Goal: Use online tool/utility: Utilize a website feature to perform a specific function

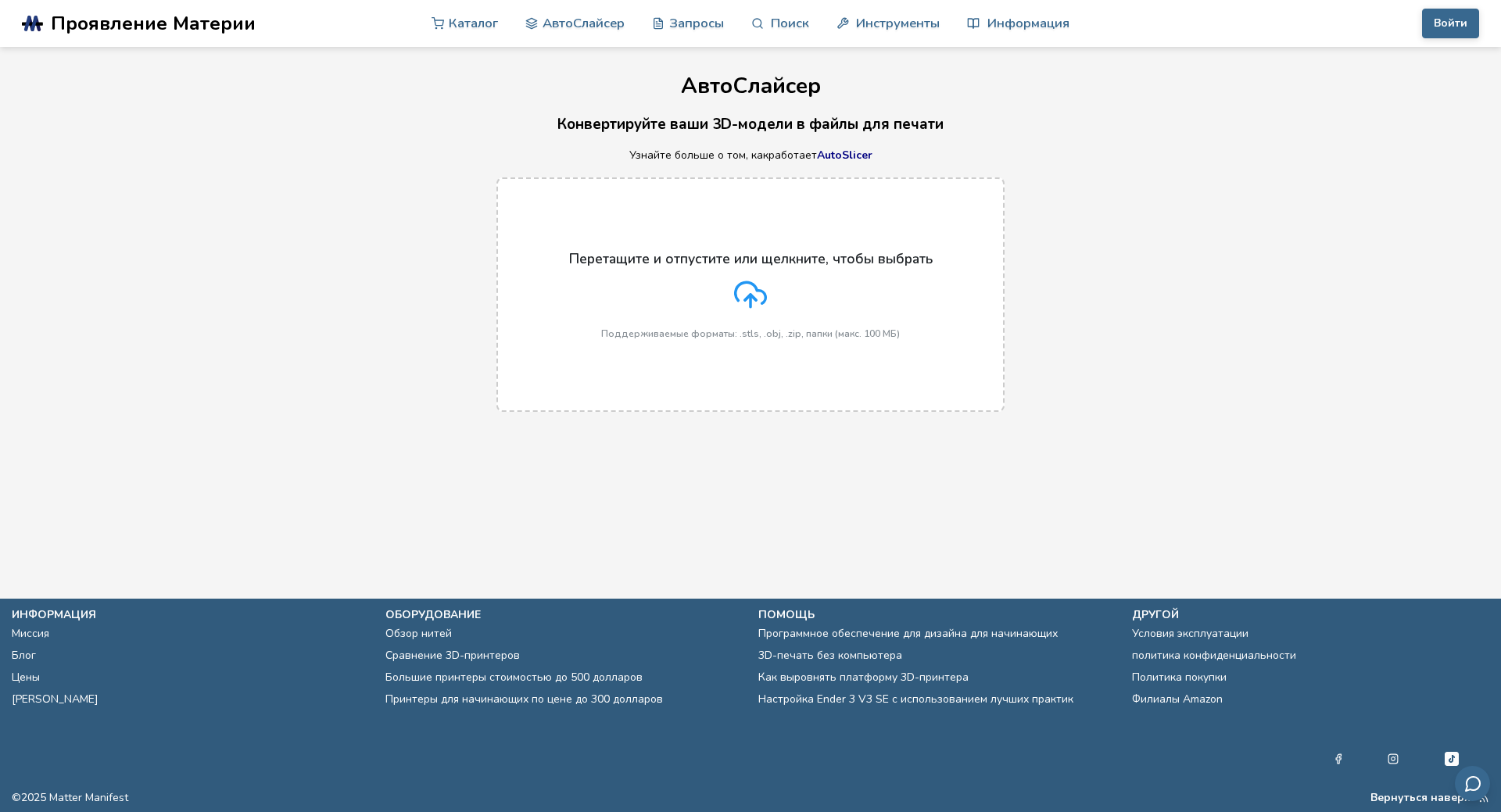
click at [754, 288] on icon at bounding box center [750, 294] width 33 height 33
click at [0, 0] on input "Перетащите и отпустите или щелкните, чтобы выбрать Поддерживаемые форматы: .stl…" at bounding box center [0, 0] width 0 height 0
click at [694, 287] on div "Перетащите и отпустите или щелкните, чтобы выбрать Поддерживаемые форматы: .stl…" at bounding box center [750, 295] width 364 height 88
click at [0, 0] on input "Перетащите и отпустите или щелкните, чтобы выбрать Поддерживаемые форматы: .stl…" at bounding box center [0, 0] width 0 height 0
click at [760, 286] on icon at bounding box center [750, 294] width 33 height 33
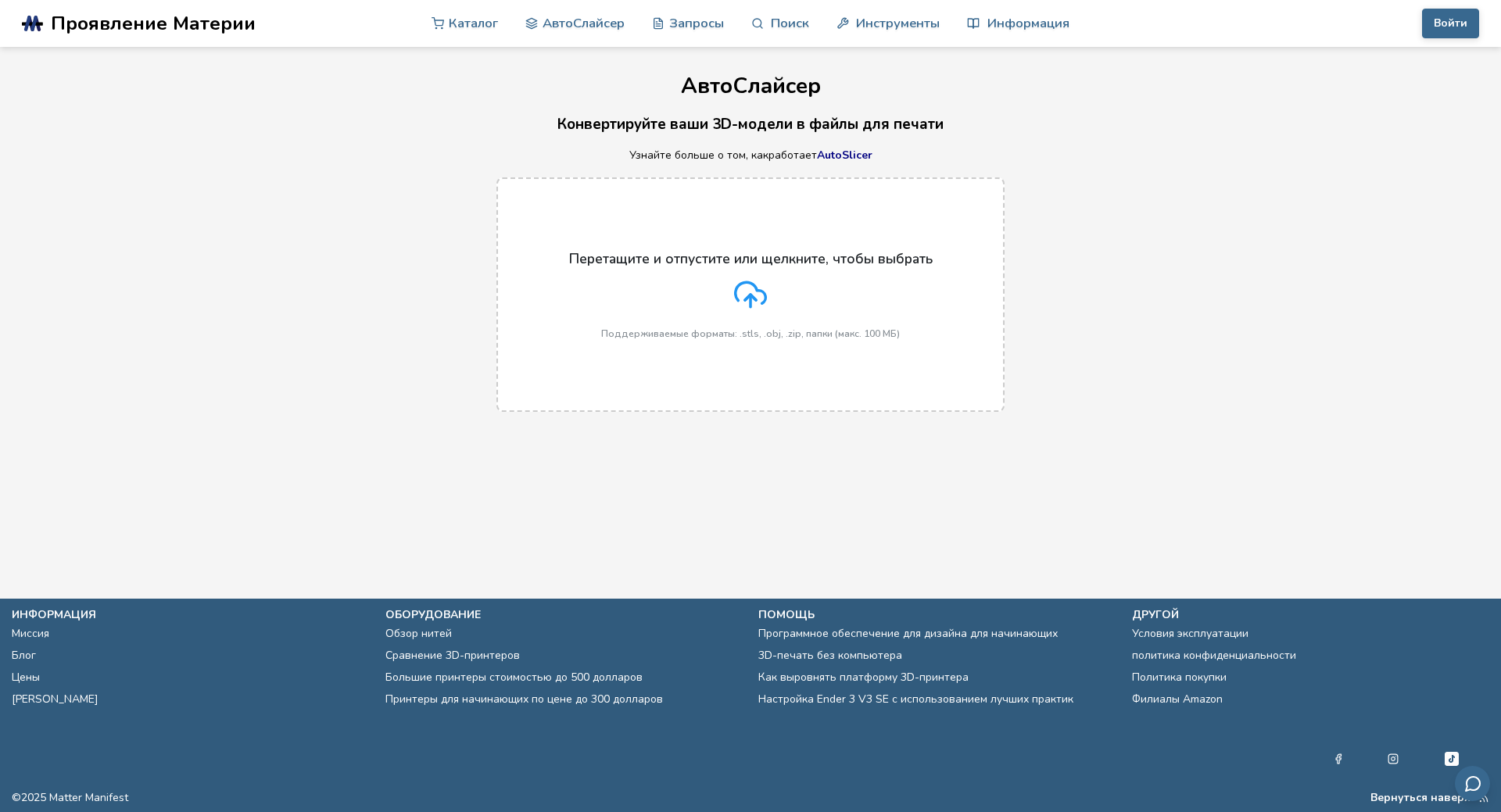
click at [0, 0] on input "Перетащите и отпустите или щелкните, чтобы выбрать Поддерживаемые форматы: .stl…" at bounding box center [0, 0] width 0 height 0
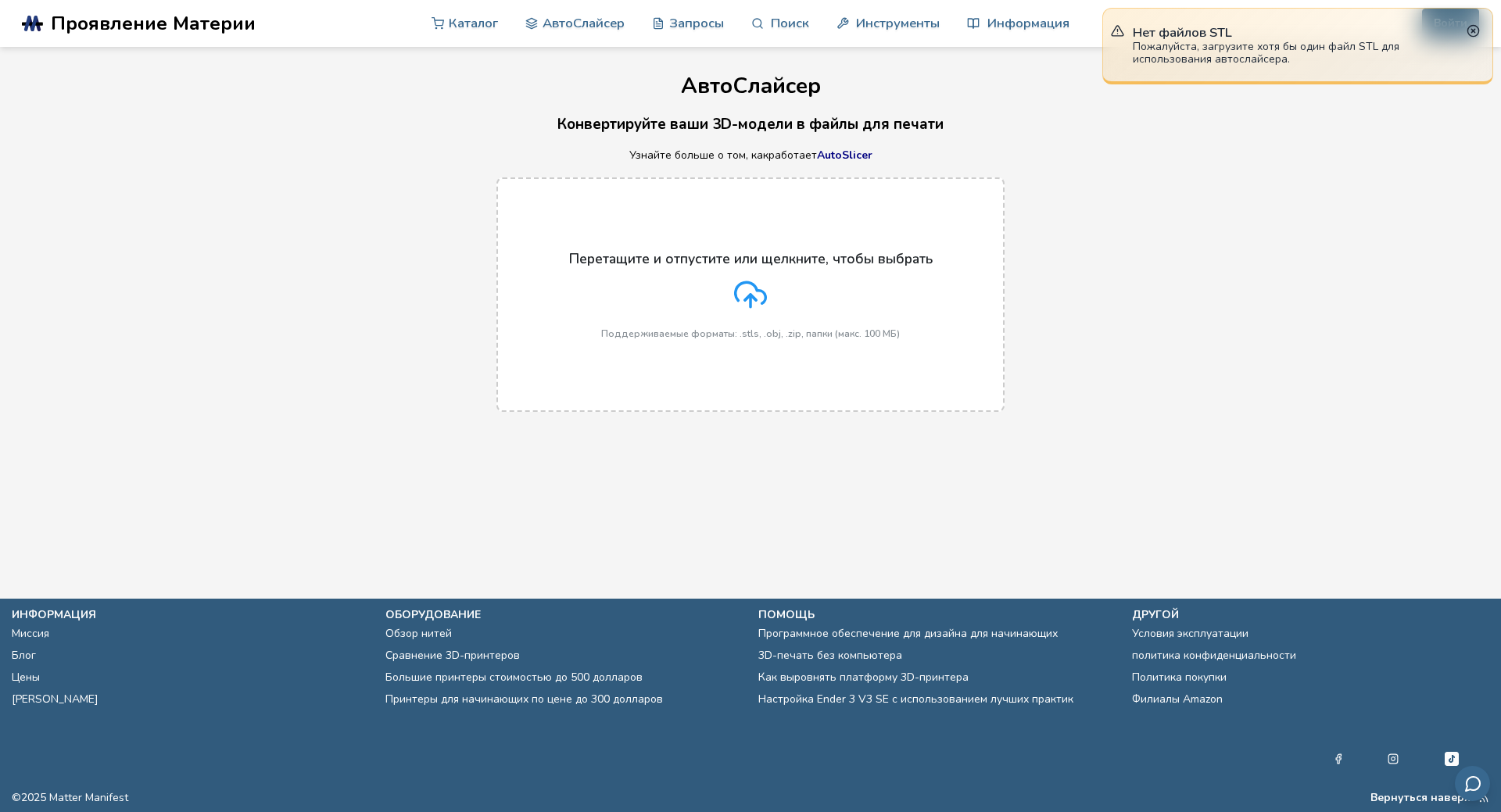
click at [751, 293] on icon at bounding box center [750, 294] width 33 height 33
click at [0, 0] on input "Перетащите и отпустите или щелкните, чтобы выбрать Поддерживаемые форматы: .stl…" at bounding box center [0, 0] width 0 height 0
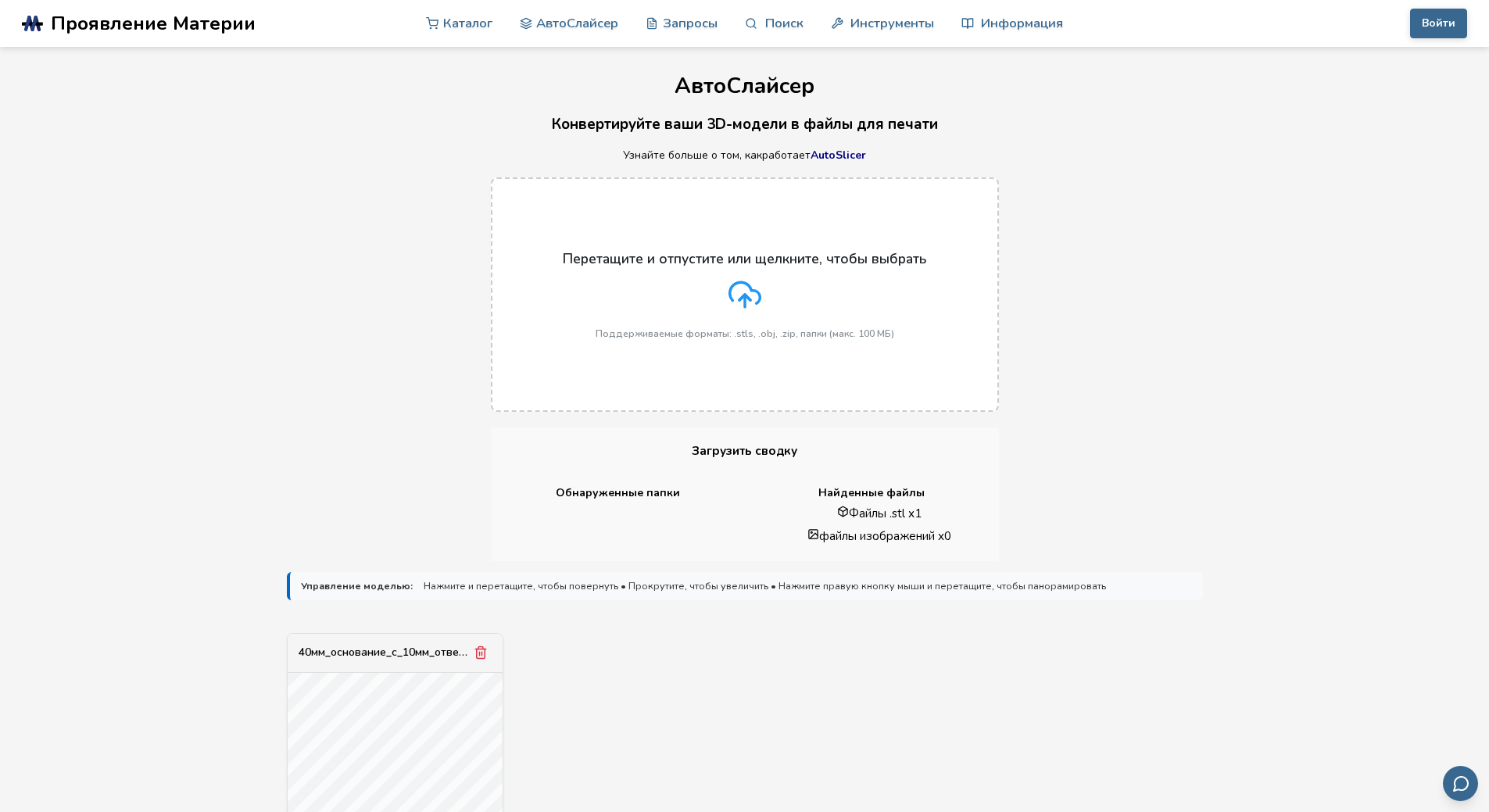
click at [744, 293] on icon at bounding box center [744, 294] width 33 height 33
click at [0, 0] on input "Перетащите и отпустите или щелкните, чтобы выбрать Поддерживаемые форматы: .stl…" at bounding box center [0, 0] width 0 height 0
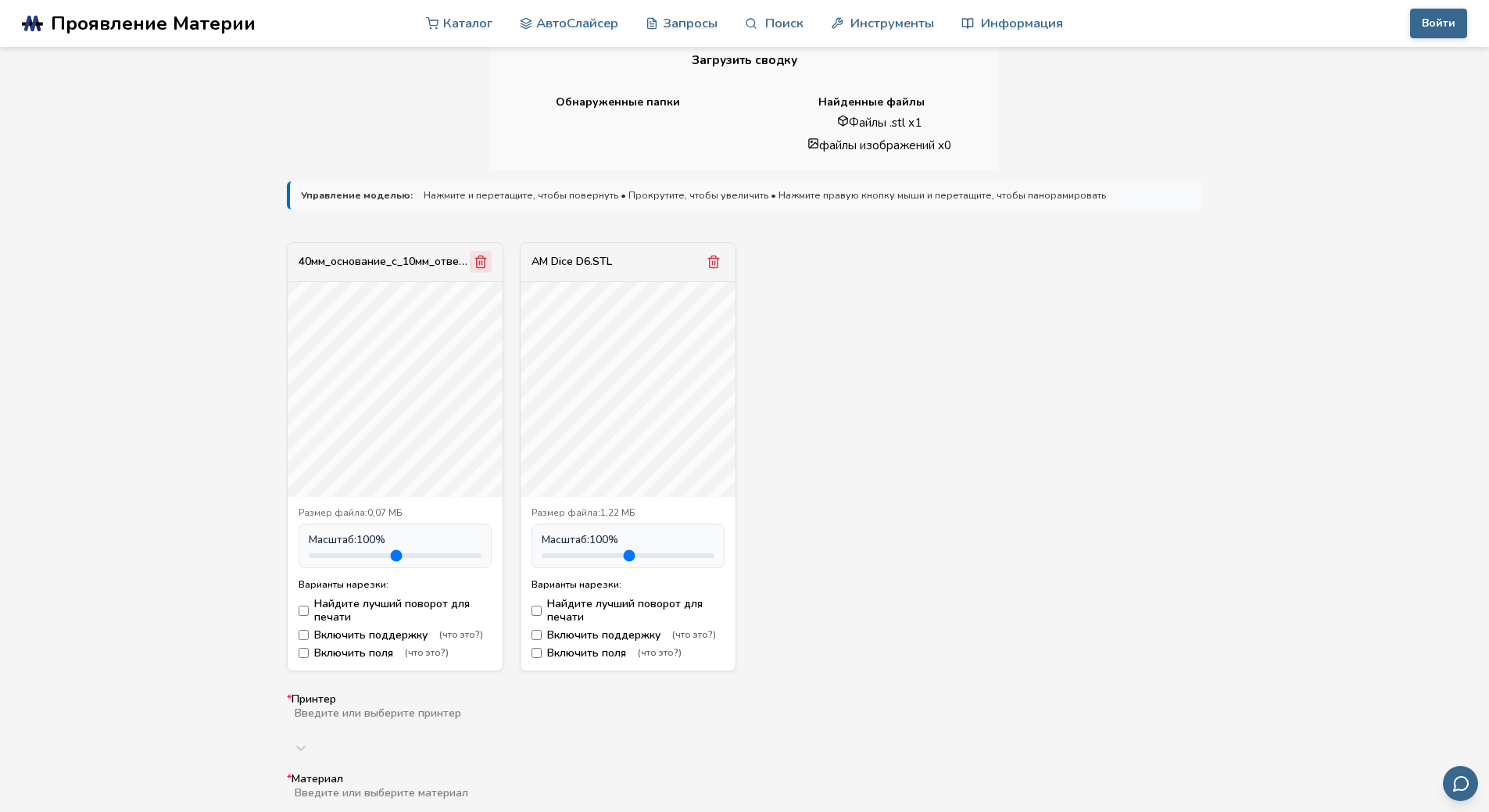
click at [479, 261] on line "Удалить модель" at bounding box center [479, 263] width 0 height 4
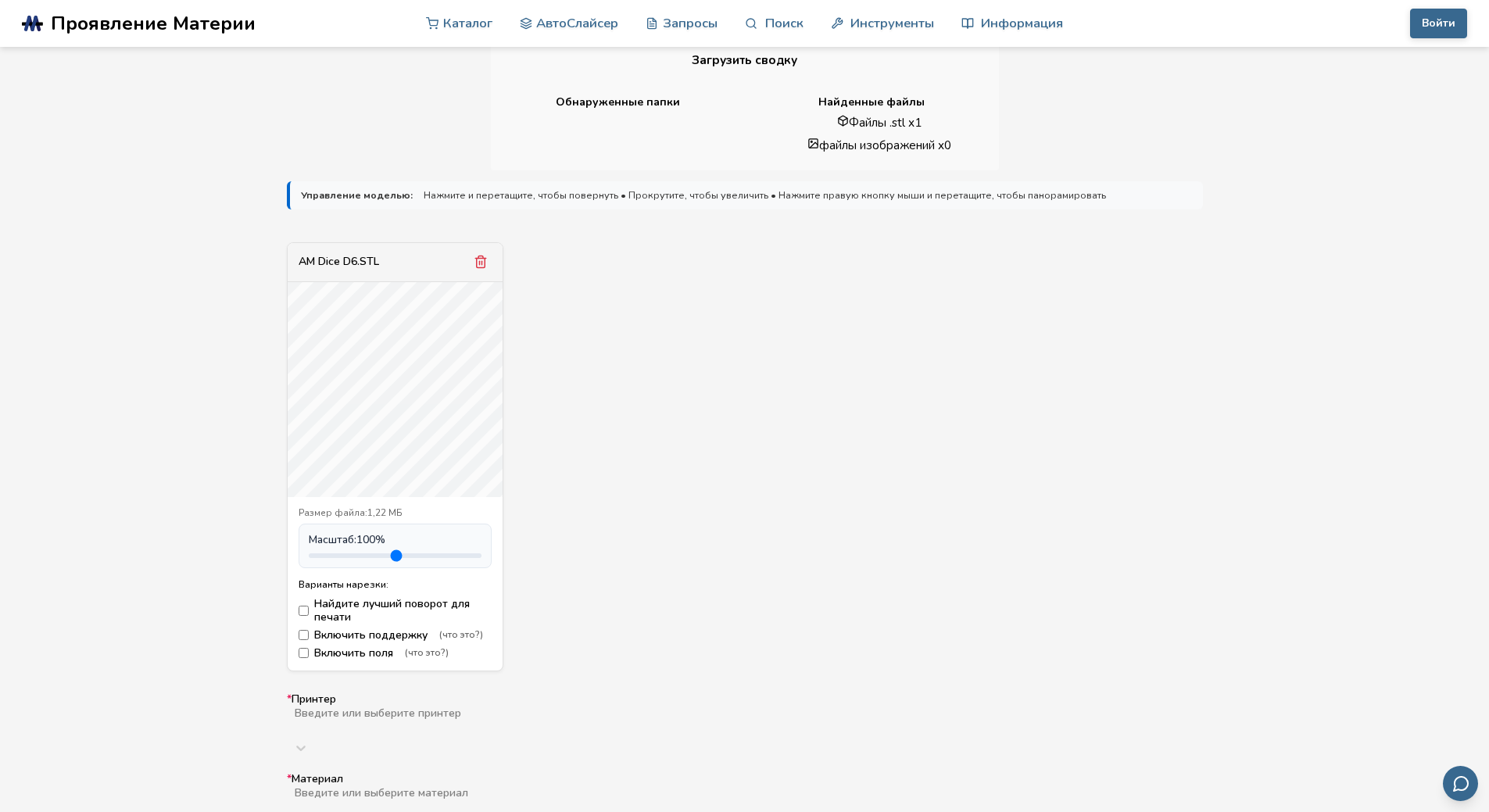
click at [369, 636] on font "Включить поддержку" at bounding box center [370, 635] width 114 height 15
click at [359, 652] on font "Включить поля" at bounding box center [353, 653] width 79 height 15
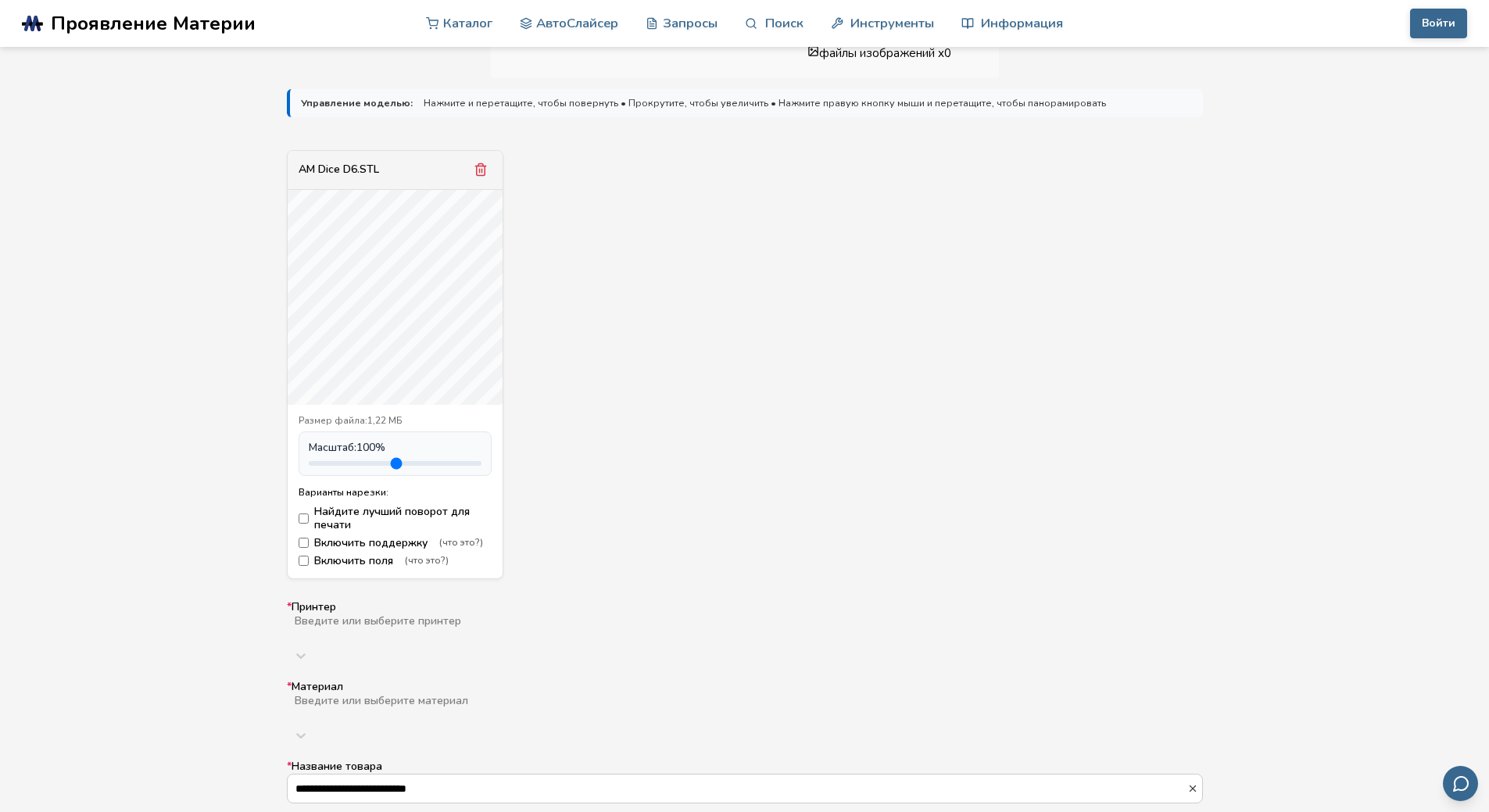
scroll to position [234, 0]
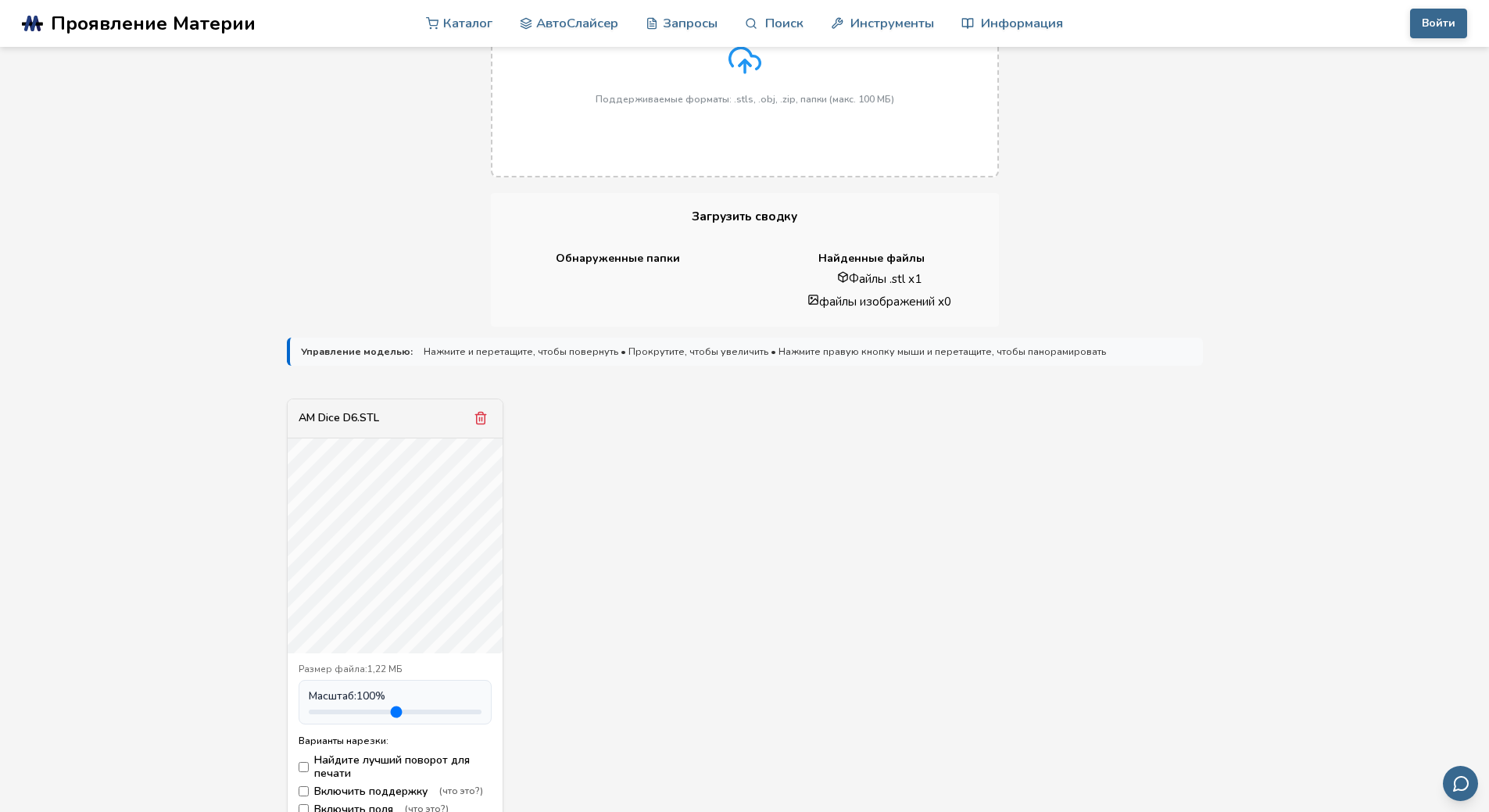
drag, startPoint x: 346, startPoint y: 709, endPoint x: 410, endPoint y: 704, distance: 64.2
click at [410, 710] on input "range" at bounding box center [395, 711] width 173 height 5
click at [828, 583] on div "AM Dice D6.STL Размер файла: 1,22 МБ Масштаб: 100 % Варианты нарезки: Найдите л…" at bounding box center [744, 613] width 917 height 429
click at [838, 576] on div "AM Dice D6.STL Размер файла: 1,22 МБ Масштаб: 100 % Варианты нарезки: Найдите л…" at bounding box center [744, 613] width 917 height 429
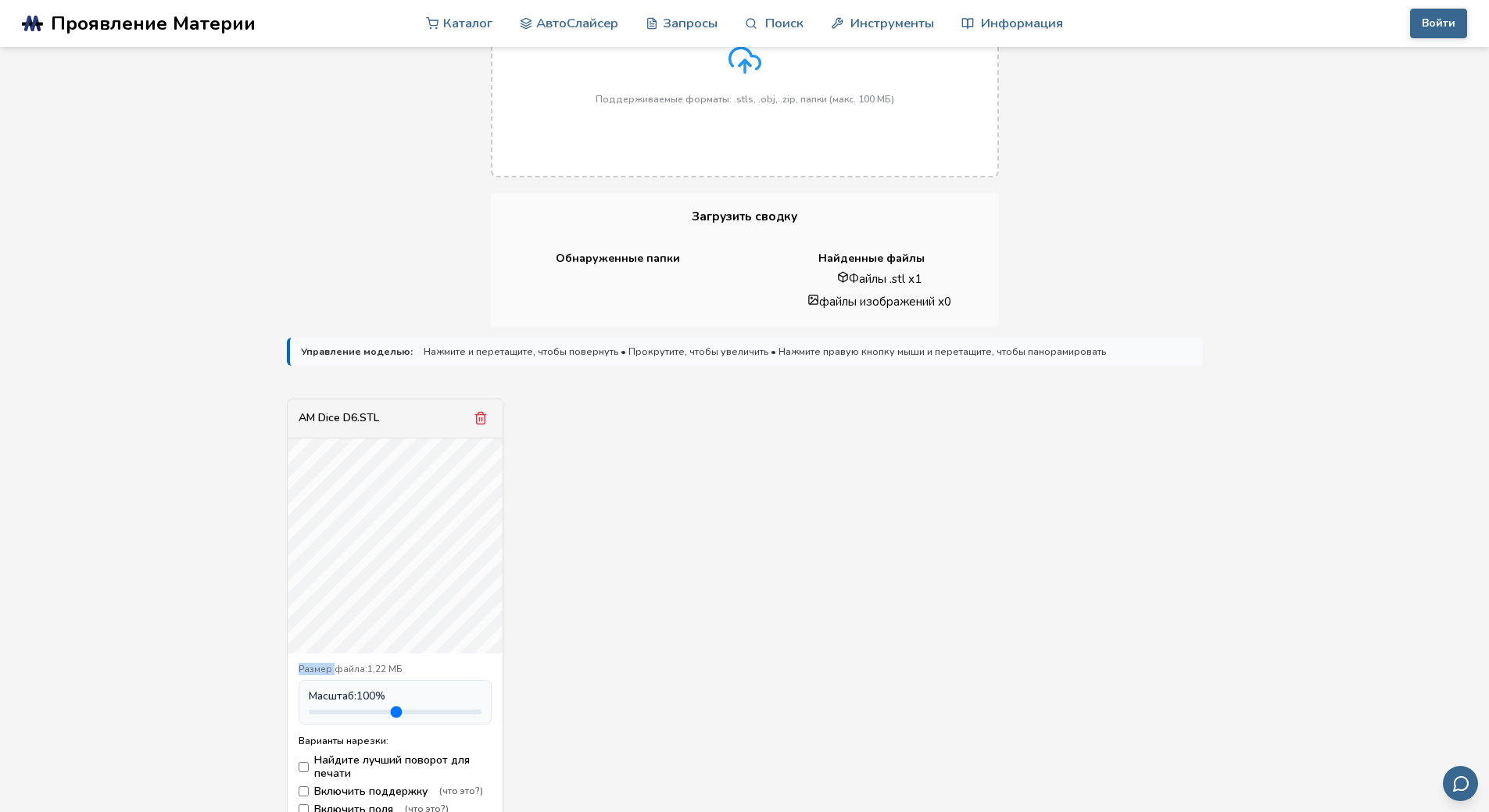
click at [838, 576] on div "AM Dice D6.STL Размер файла: 1,22 МБ Масштаб: 100 % Варианты нарезки: Найдите л…" at bounding box center [744, 613] width 917 height 429
click at [698, 497] on div "AM Dice D6.STL Размер файла: 1,22 МБ Масштаб: 100 % Варианты нарезки: Найдите л…" at bounding box center [744, 613] width 917 height 429
drag, startPoint x: 700, startPoint y: 495, endPoint x: 753, endPoint y: 560, distance: 83.9
click at [752, 561] on div "AM Dice D6.STL Размер файла: 1,22 МБ Масштаб: 100 % Варианты нарезки: Найдите л…" at bounding box center [744, 613] width 917 height 429
click at [754, 559] on div "AM Dice D6.STL Размер файла: 1,22 МБ Масштаб: 100 % Варианты нарезки: Найдите л…" at bounding box center [744, 613] width 917 height 429
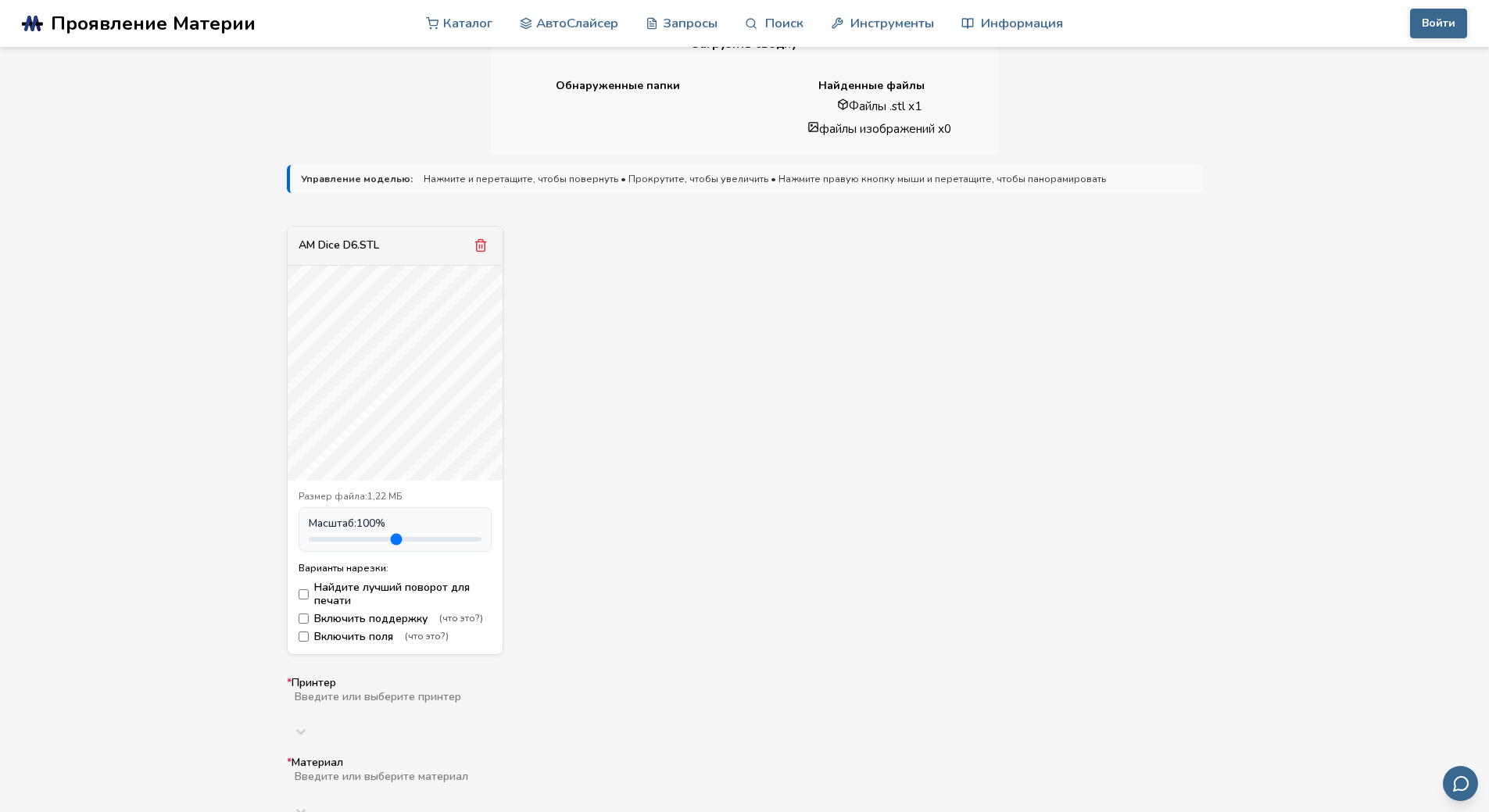
scroll to position [391, 0]
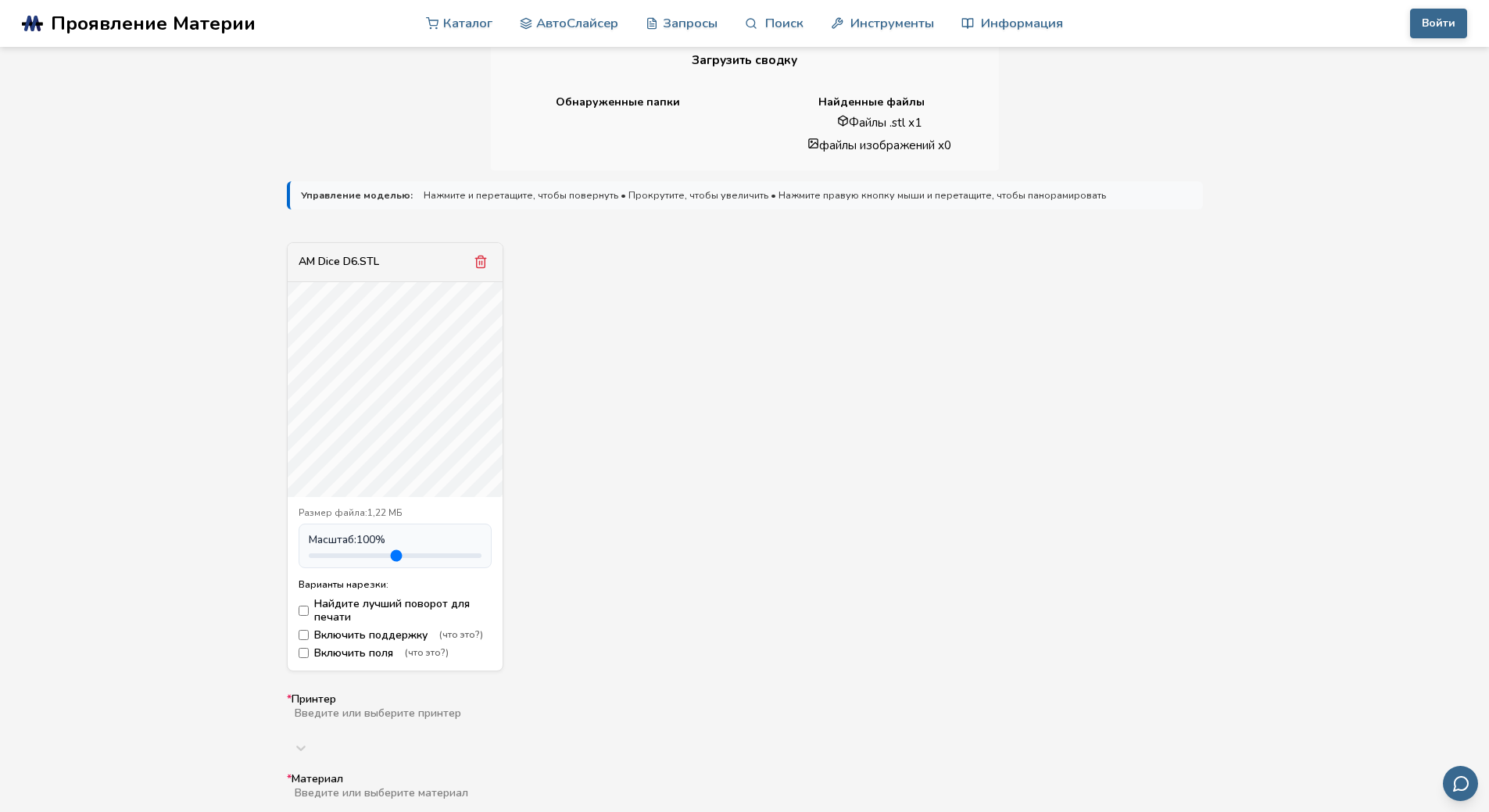
drag, startPoint x: 411, startPoint y: 555, endPoint x: 55, endPoint y: 563, distance: 356.1
type input "***"
click at [308, 558] on input "range" at bounding box center [395, 555] width 173 height 5
click at [484, 261] on icon "Удалить модель" at bounding box center [480, 261] width 14 height 14
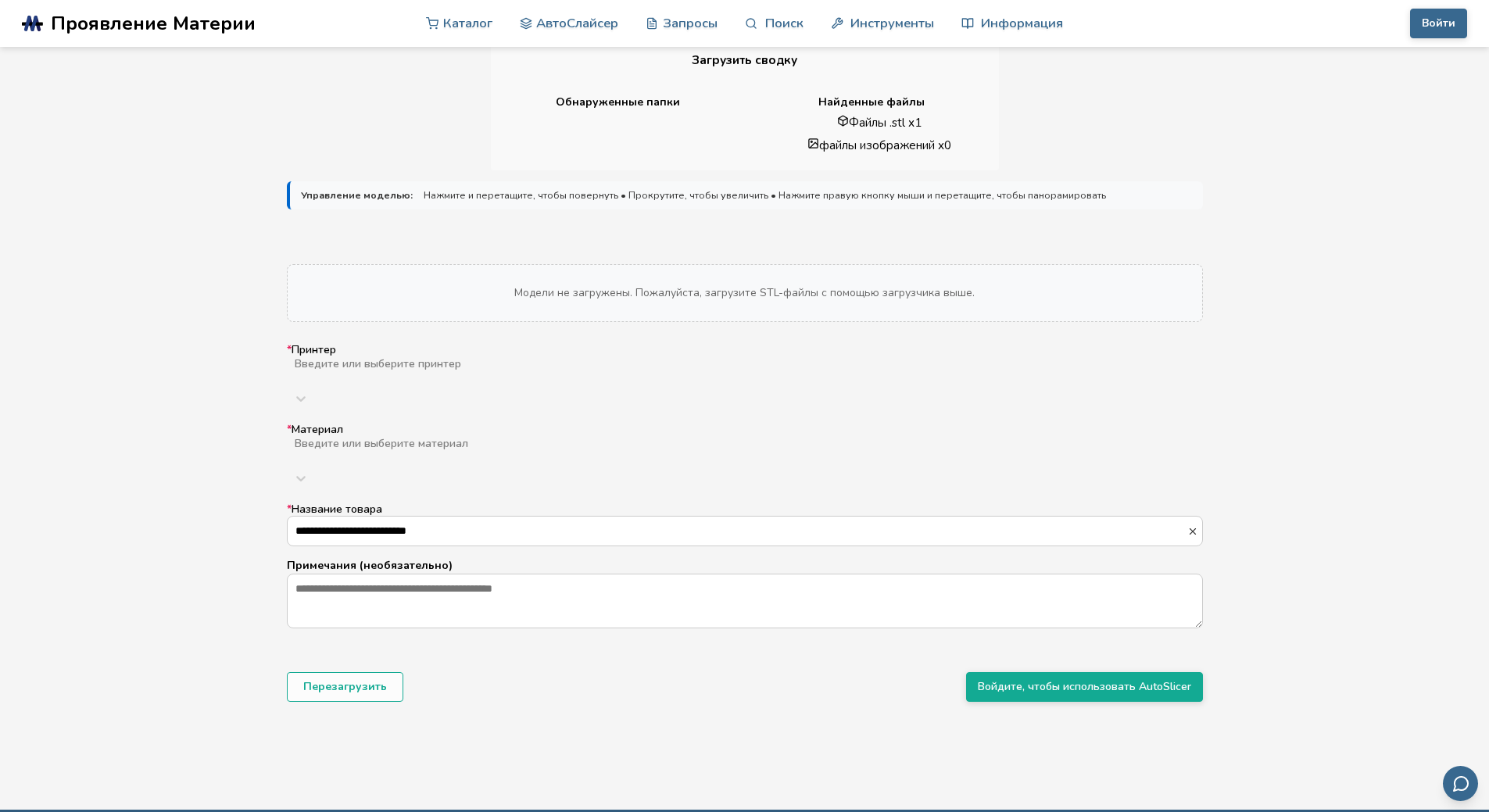
click at [1218, 154] on div "АвтоСлайсер Конвертируйте ваши 3D-модели в файлы для печати Узнайте больше о то…" at bounding box center [744, 210] width 1489 height 1107
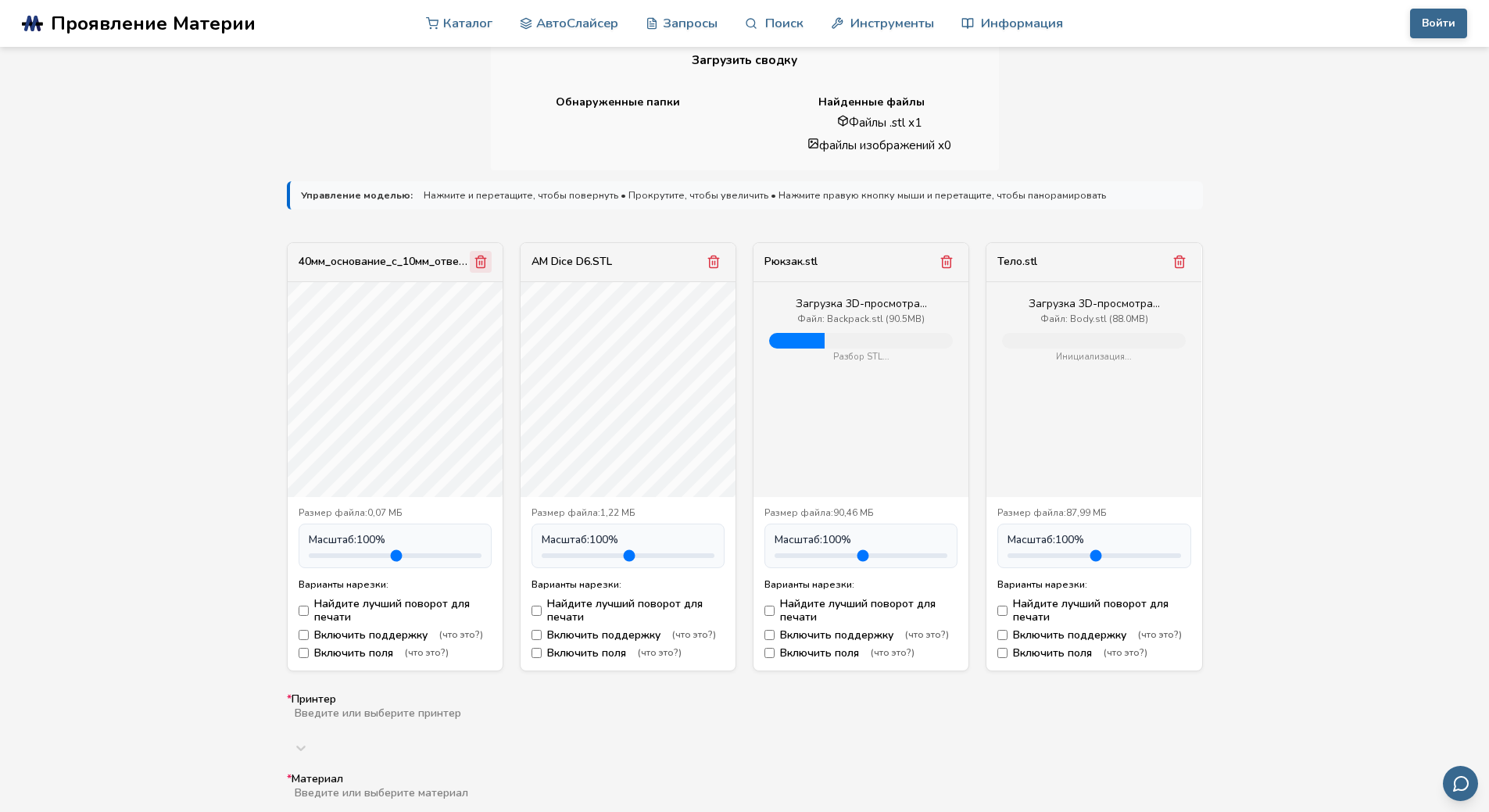
click at [476, 259] on icon "Удалить модель" at bounding box center [480, 261] width 14 height 14
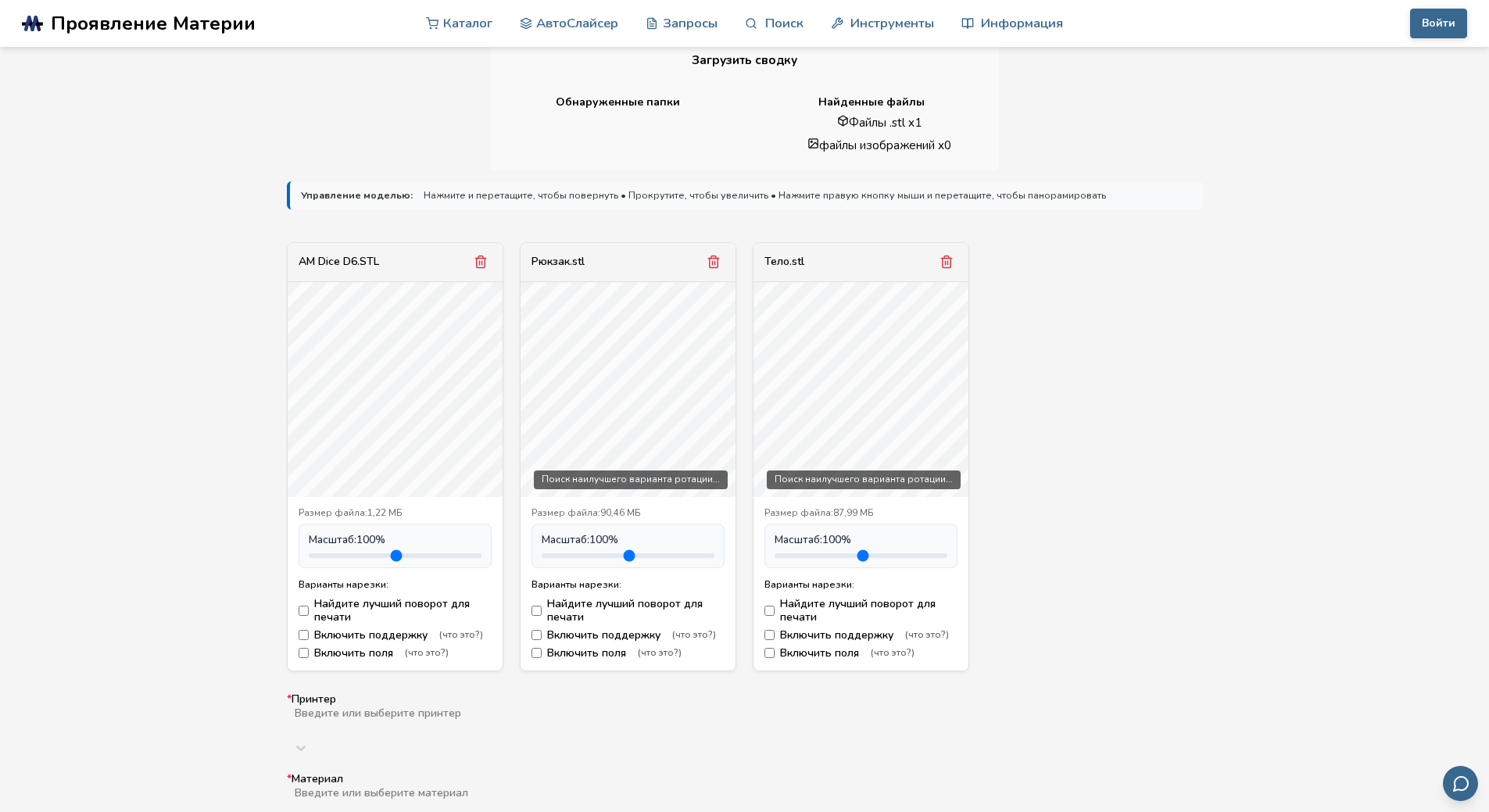
click at [476, 259] on icon "Удалить модель" at bounding box center [480, 261] width 14 height 14
click at [775, 554] on input "range" at bounding box center [861, 555] width 173 height 5
type input "***"
click at [775, 554] on input "range" at bounding box center [861, 555] width 173 height 5
click at [775, 475] on font "Поиск наилучшего варианта ротации..." at bounding box center [864, 478] width 179 height 12
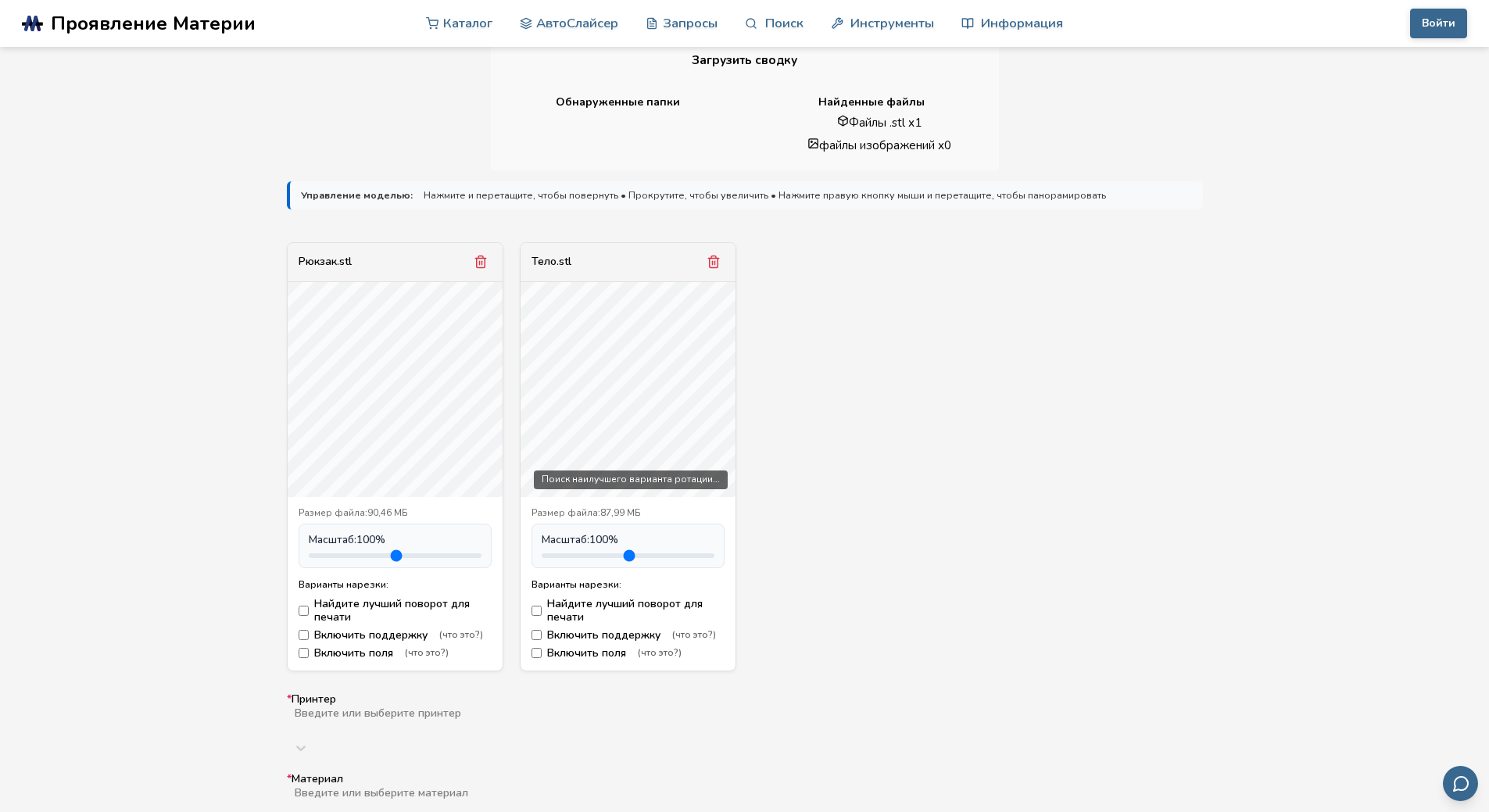
scroll to position [703, 0]
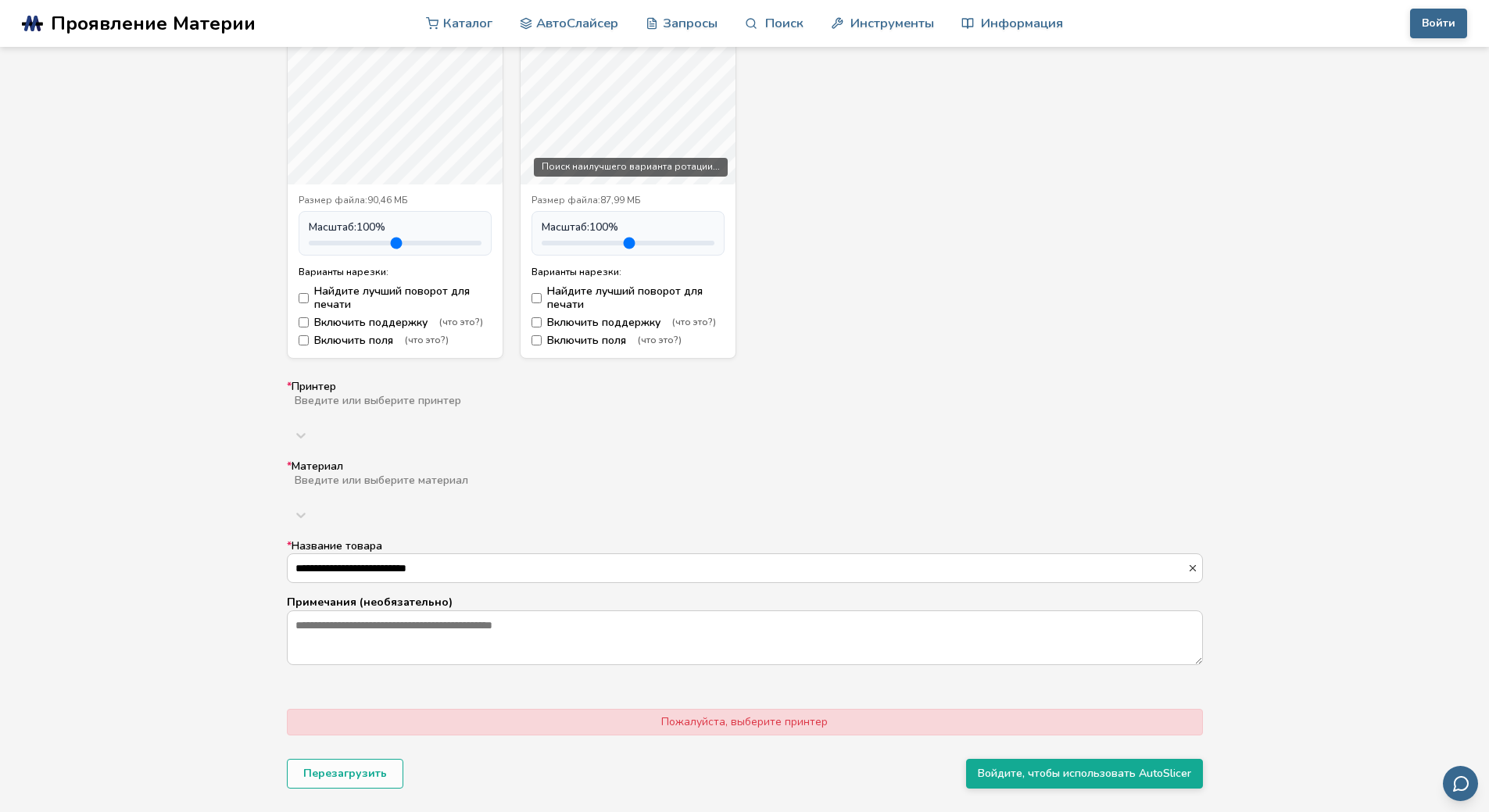
click at [368, 474] on div "Введите или выберите материал" at bounding box center [744, 501] width 917 height 56
click at [387, 475] on div "Введите или выберите материал" at bounding box center [744, 501] width 917 height 56
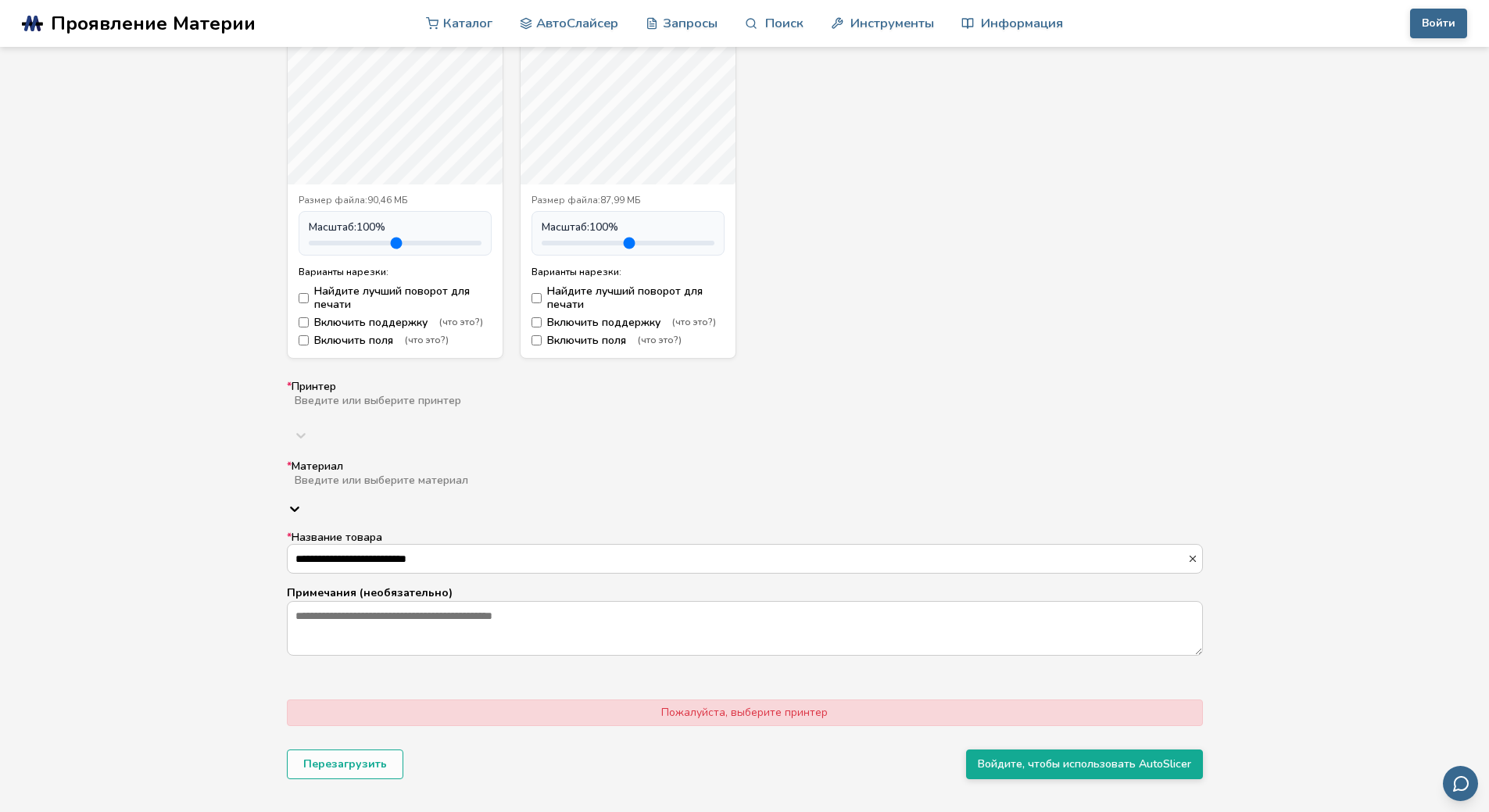
scroll to position [469, 0]
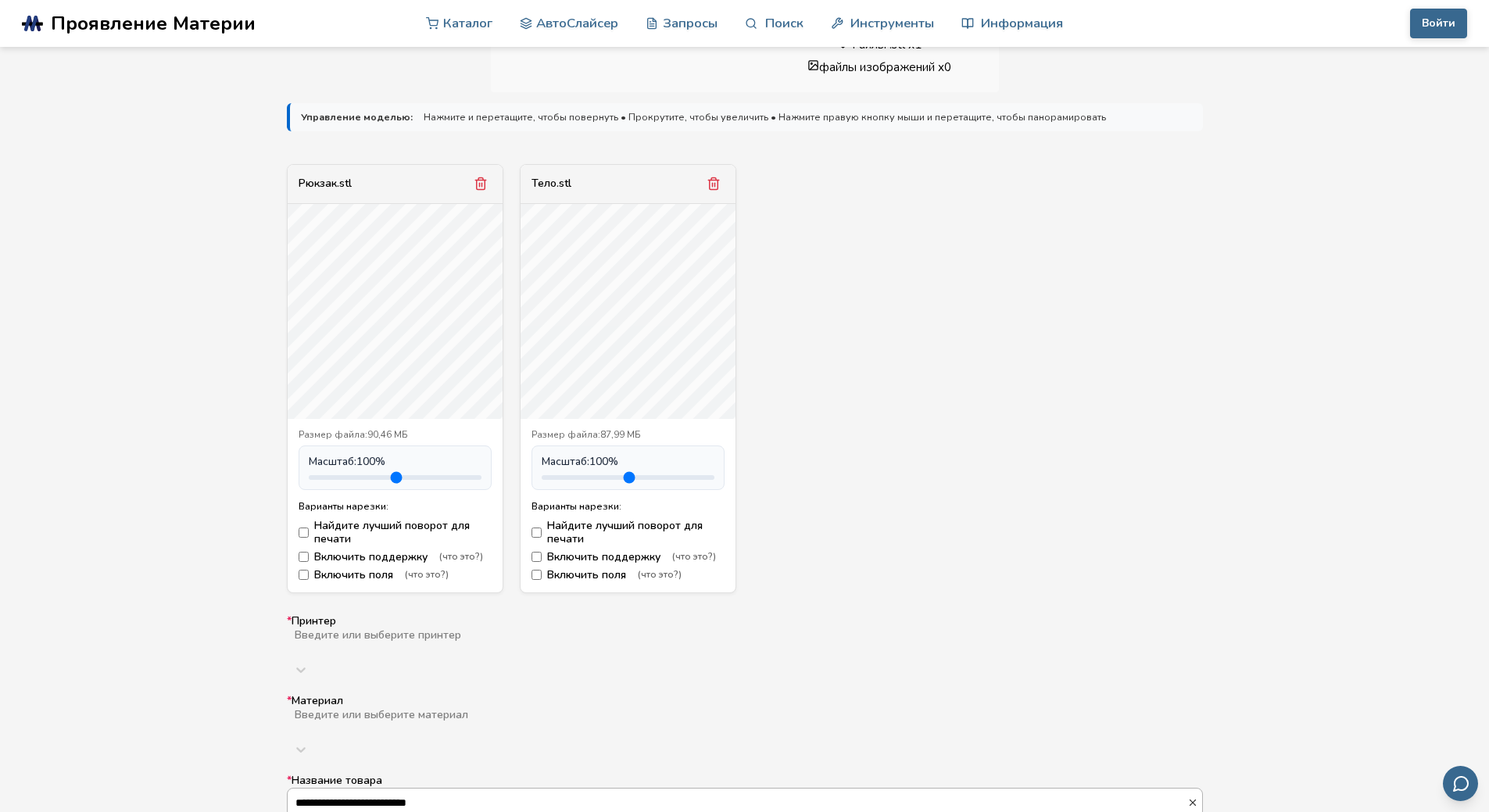
click at [1195, 797] on icon "button" at bounding box center [1193, 803] width 11 height 11
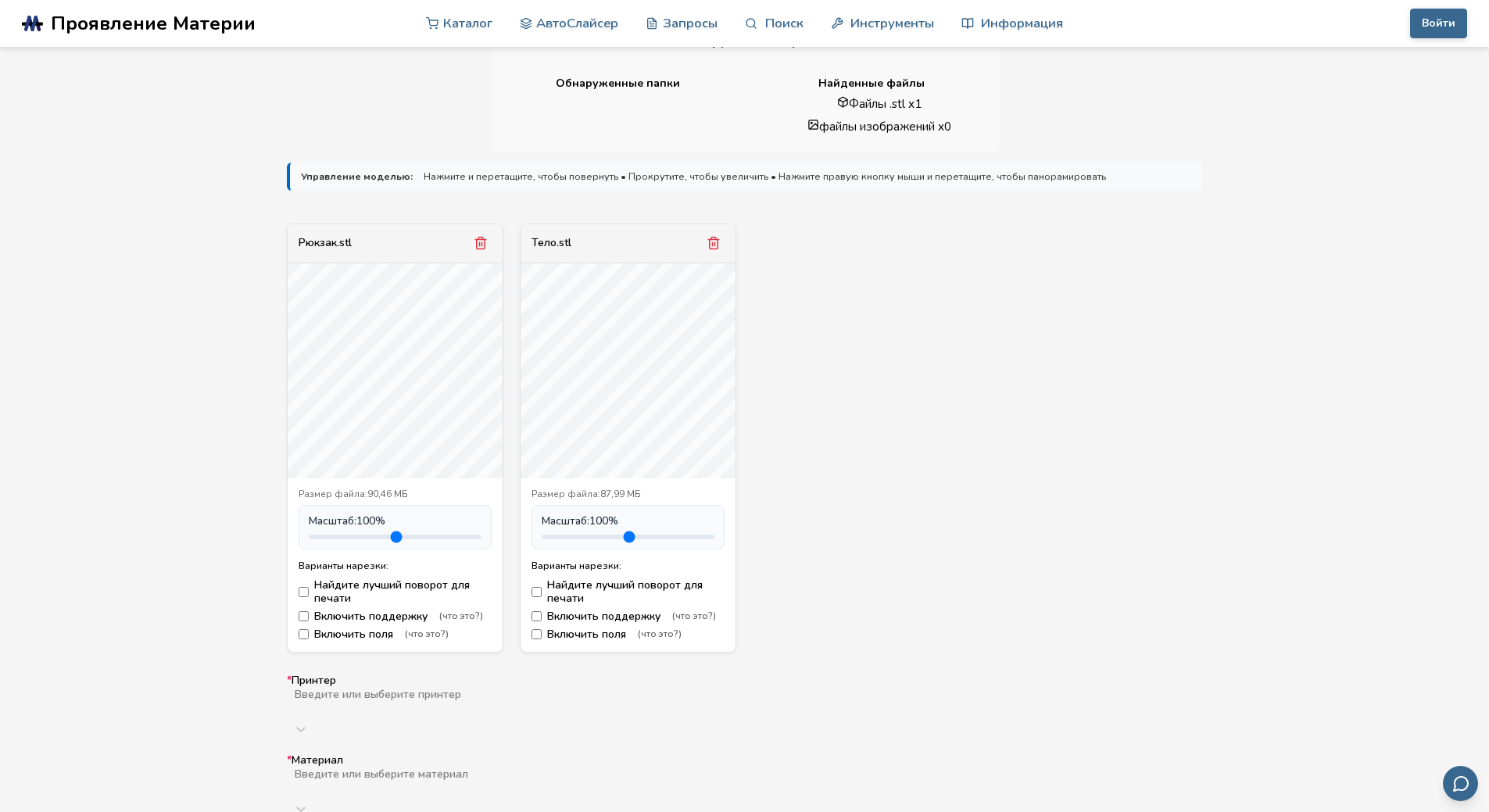
scroll to position [391, 0]
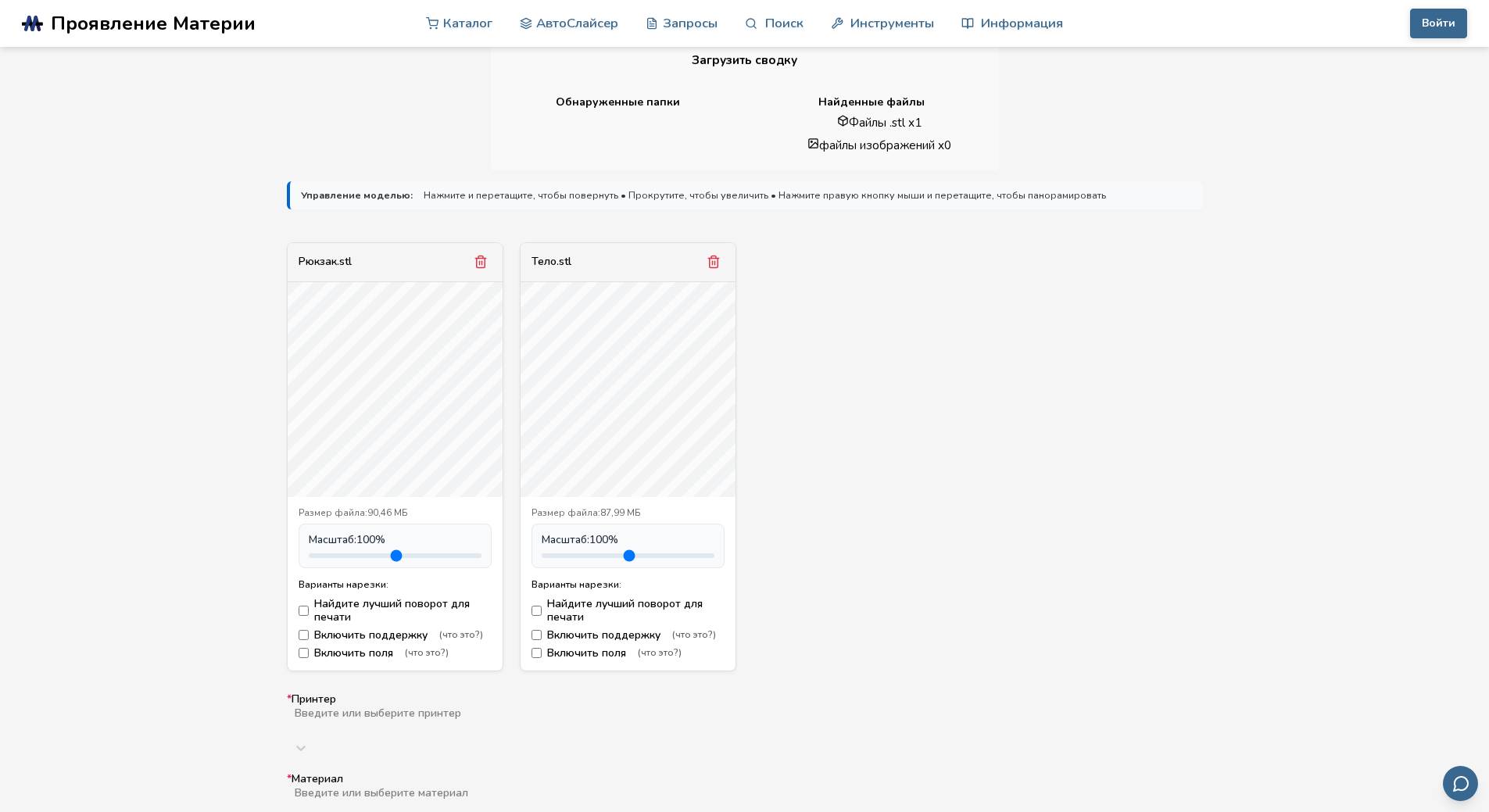
click at [390, 633] on font "Включить поддержку" at bounding box center [370, 635] width 114 height 15
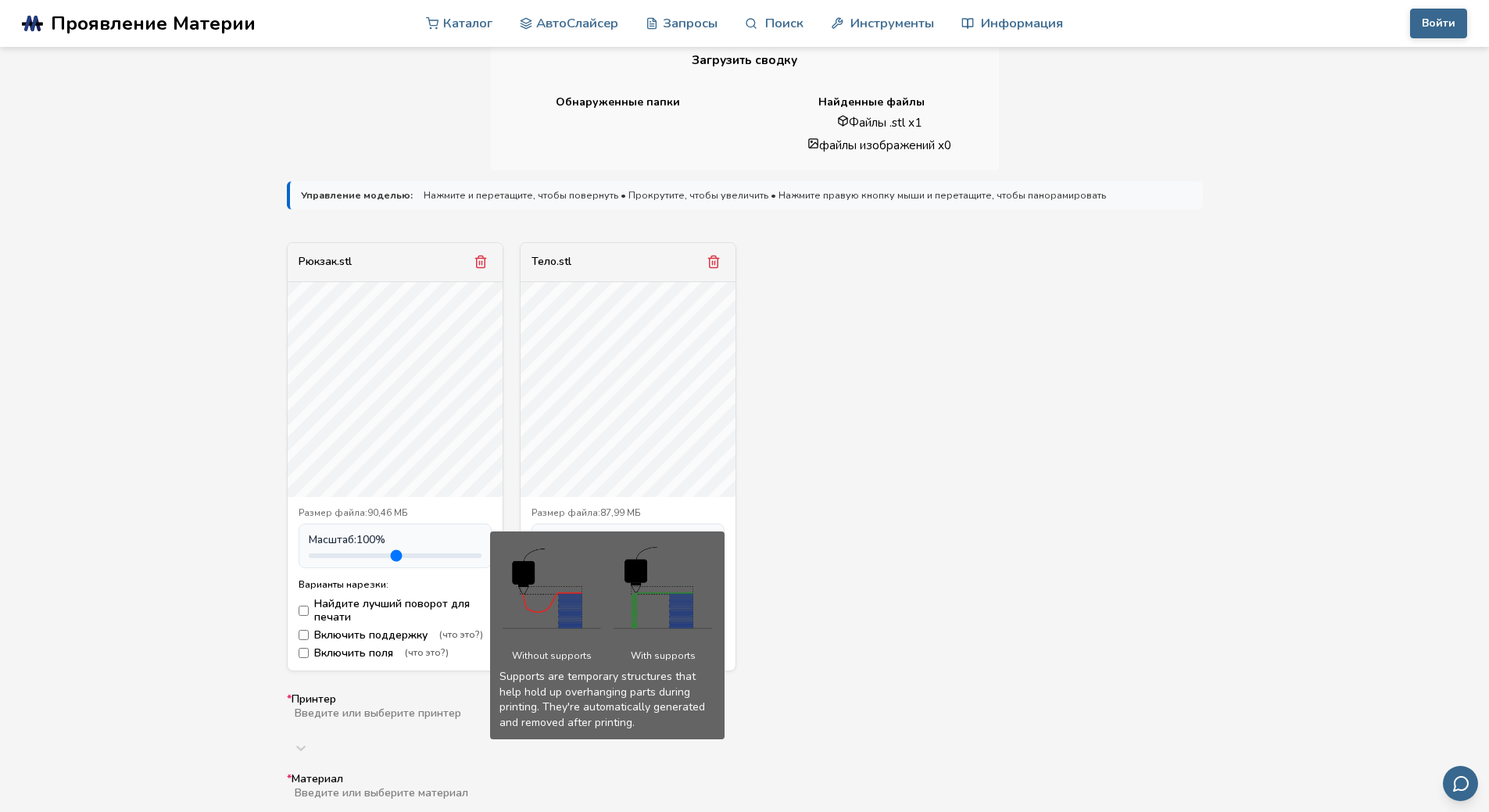
click at [462, 633] on font "(что это?)" at bounding box center [461, 634] width 44 height 12
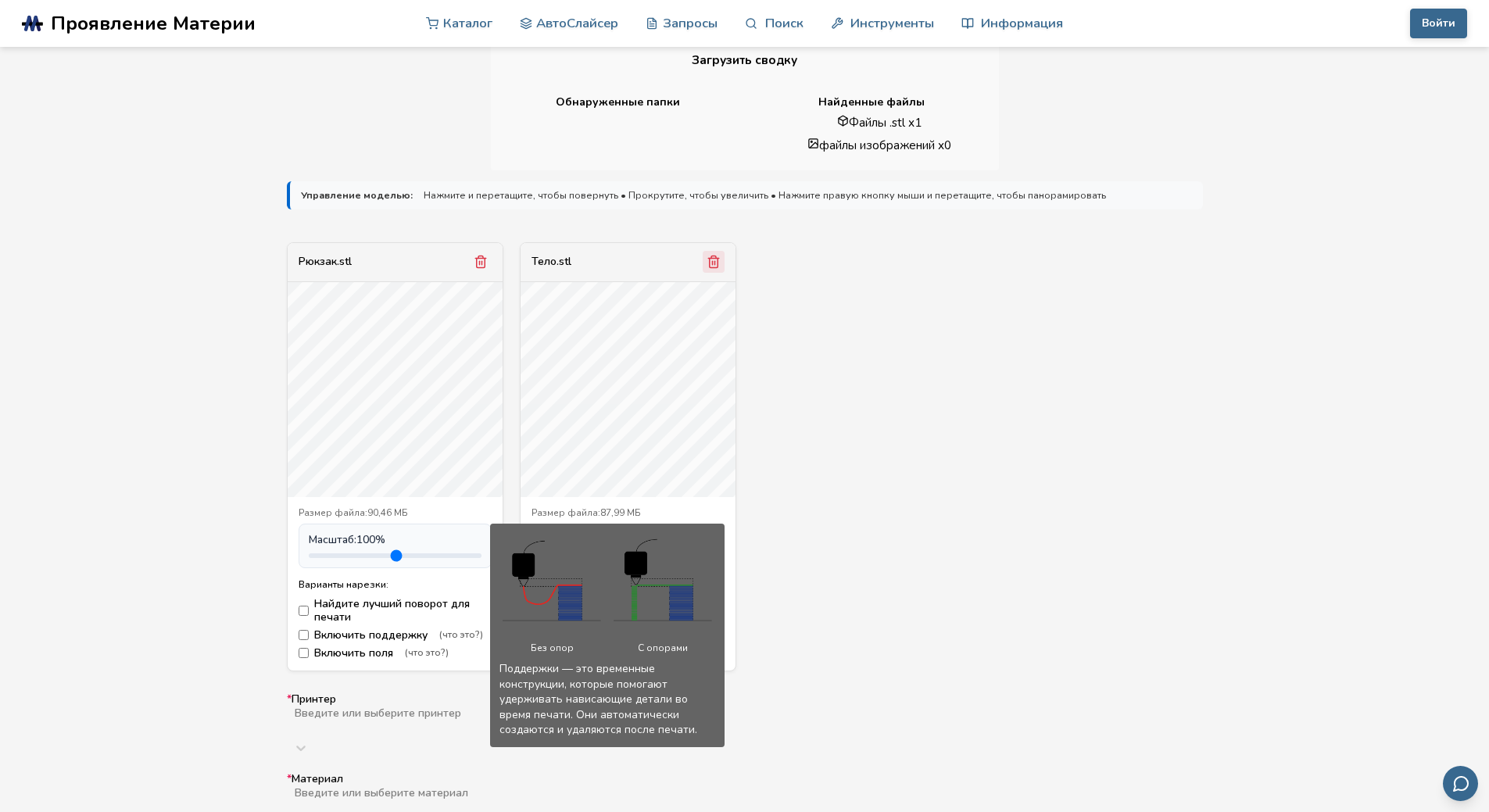
click at [719, 262] on icon "Удалить модель" at bounding box center [713, 261] width 14 height 14
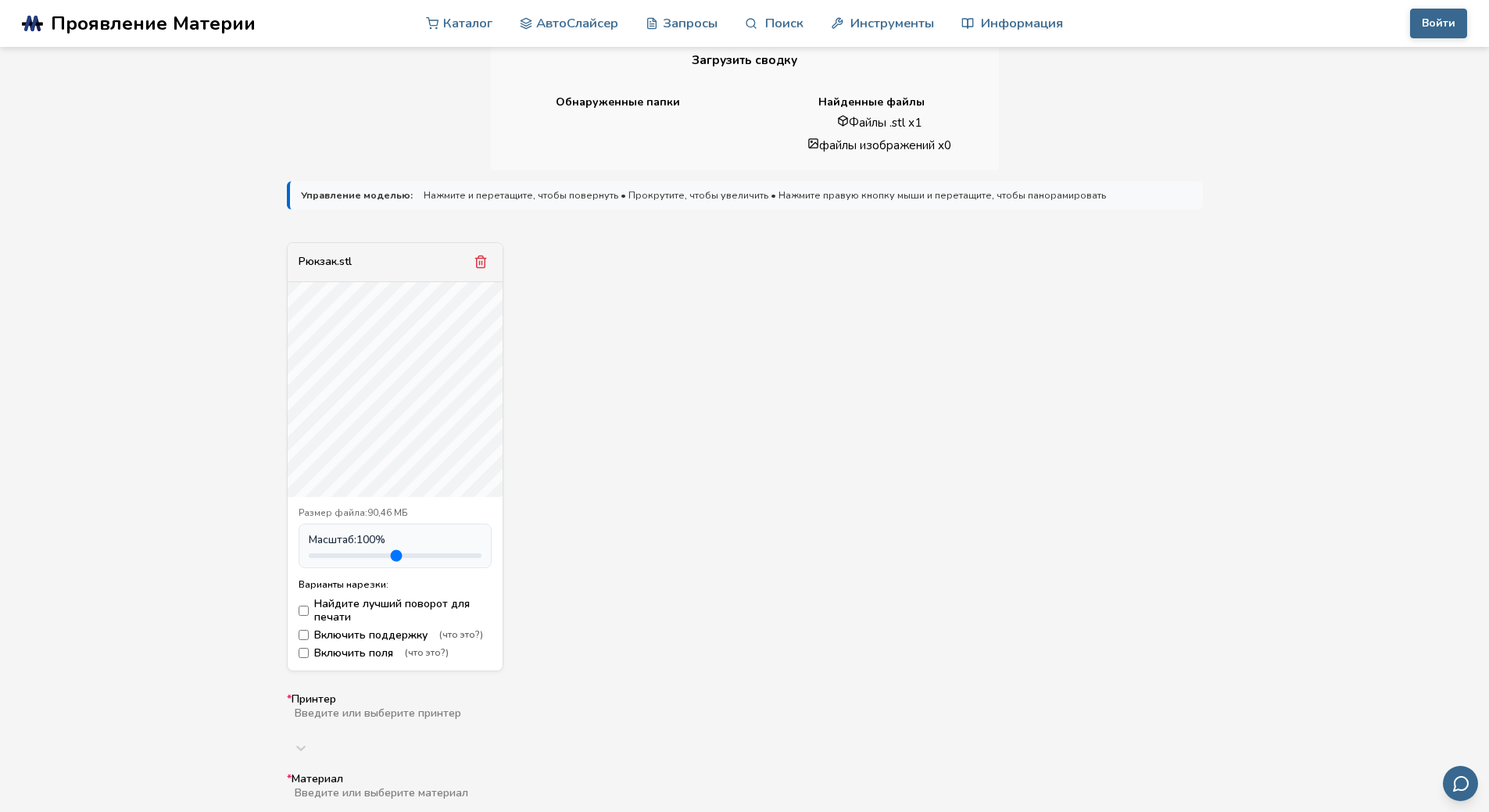
click at [476, 260] on icon "Удалить модель" at bounding box center [480, 261] width 14 height 14
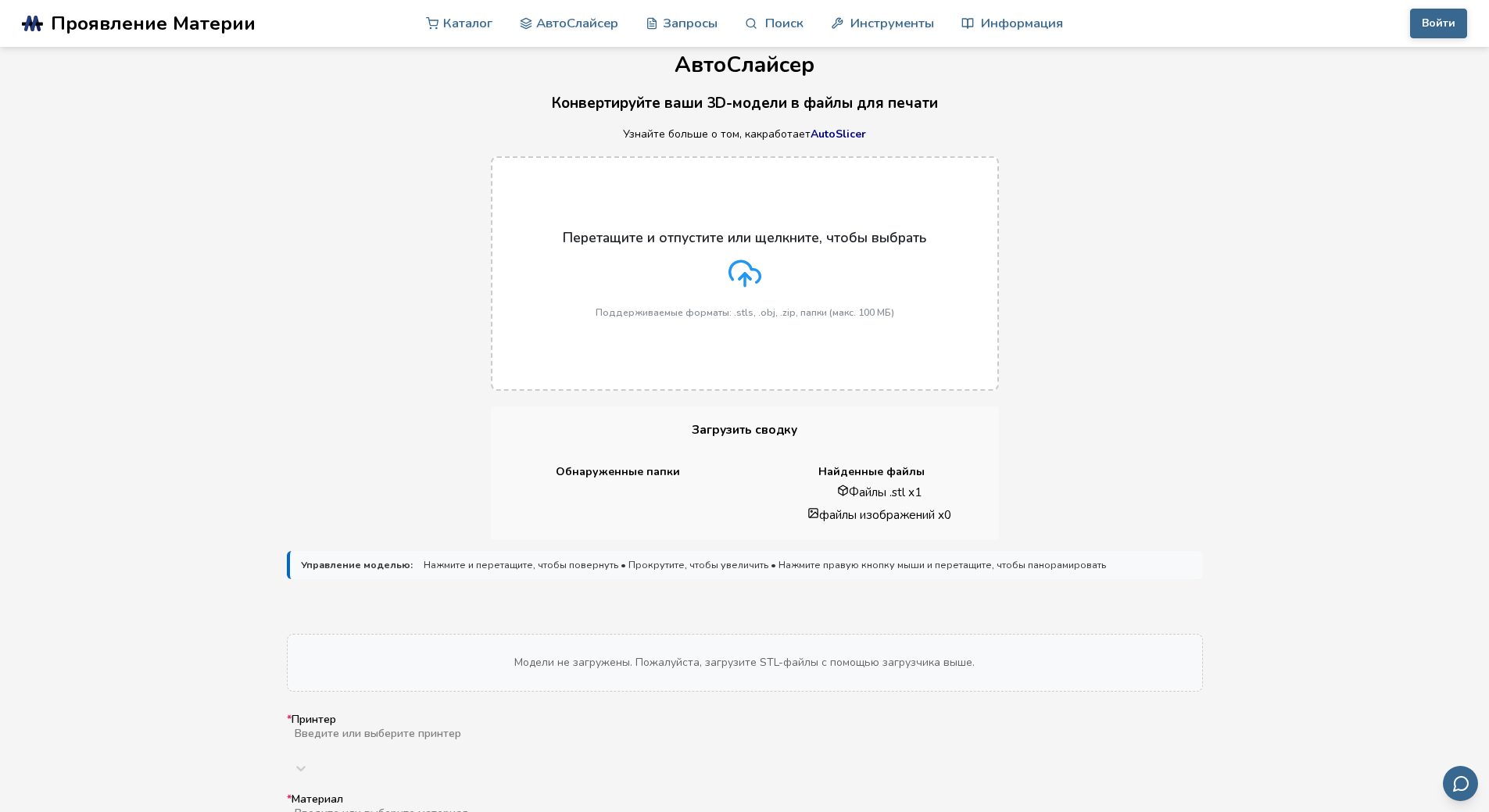
scroll to position [176, 0]
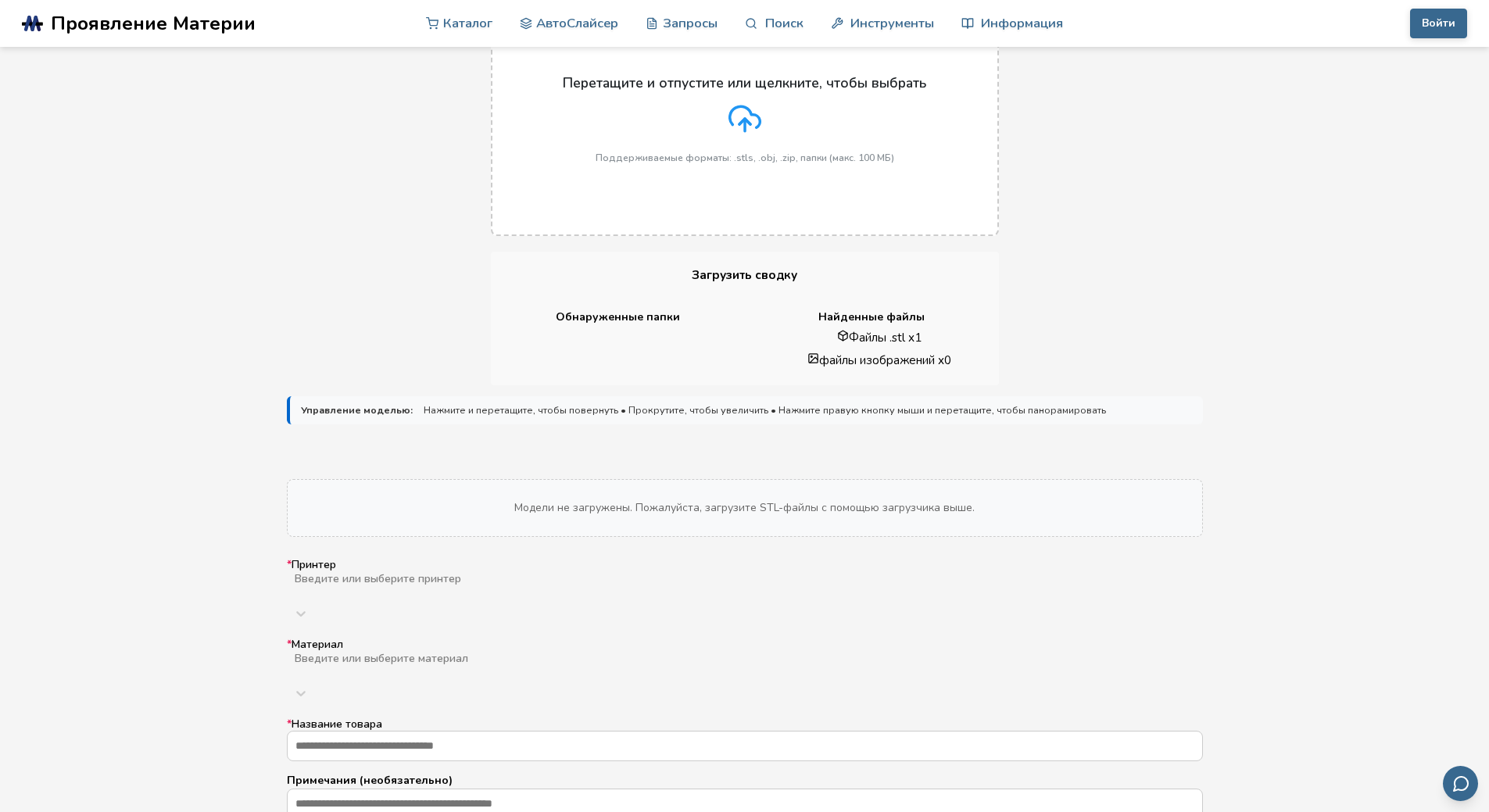
click at [744, 135] on icon at bounding box center [744, 118] width 33 height 33
click at [0, 0] on input "Перетащите и отпустите или щелкните, чтобы выбрать Поддерживаемые форматы: .stl…" at bounding box center [0, 0] width 0 height 0
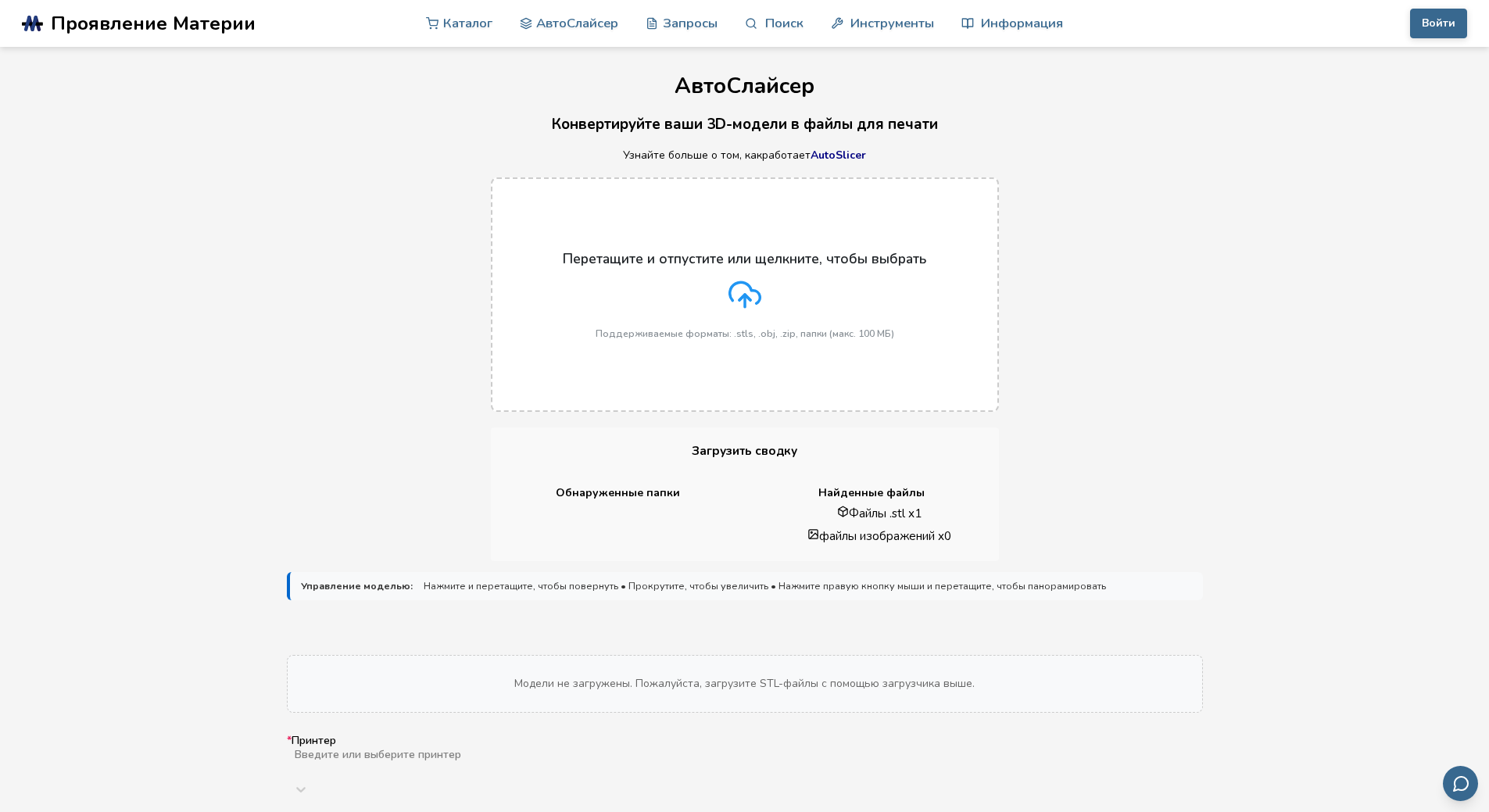
type input "**********"
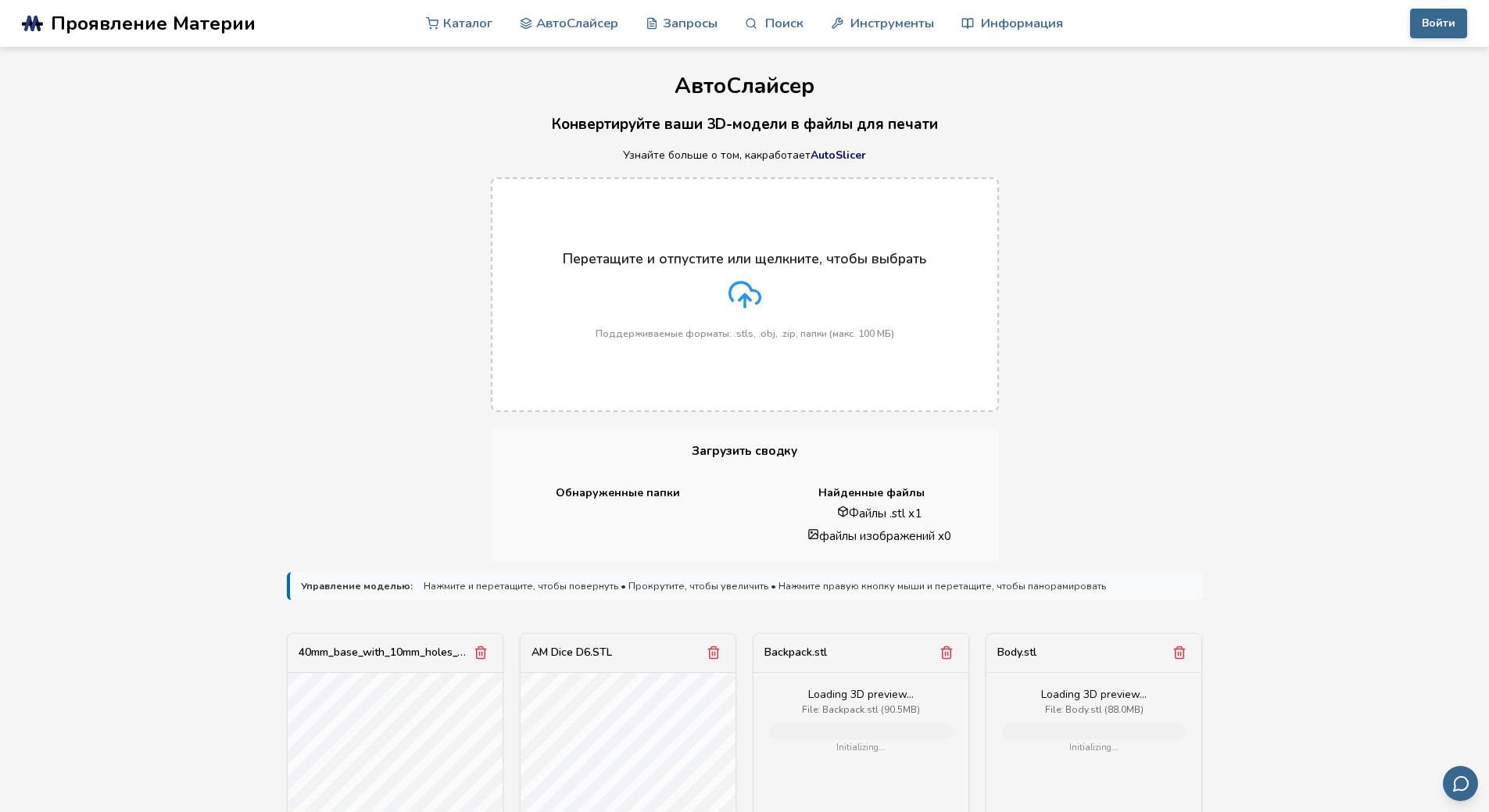
click at [1217, 441] on div "АвтоСлайсер Конвертируйте ваши 3D-модели в файлы для печати Узнайте больше о то…" at bounding box center [744, 793] width 1489 height 1493
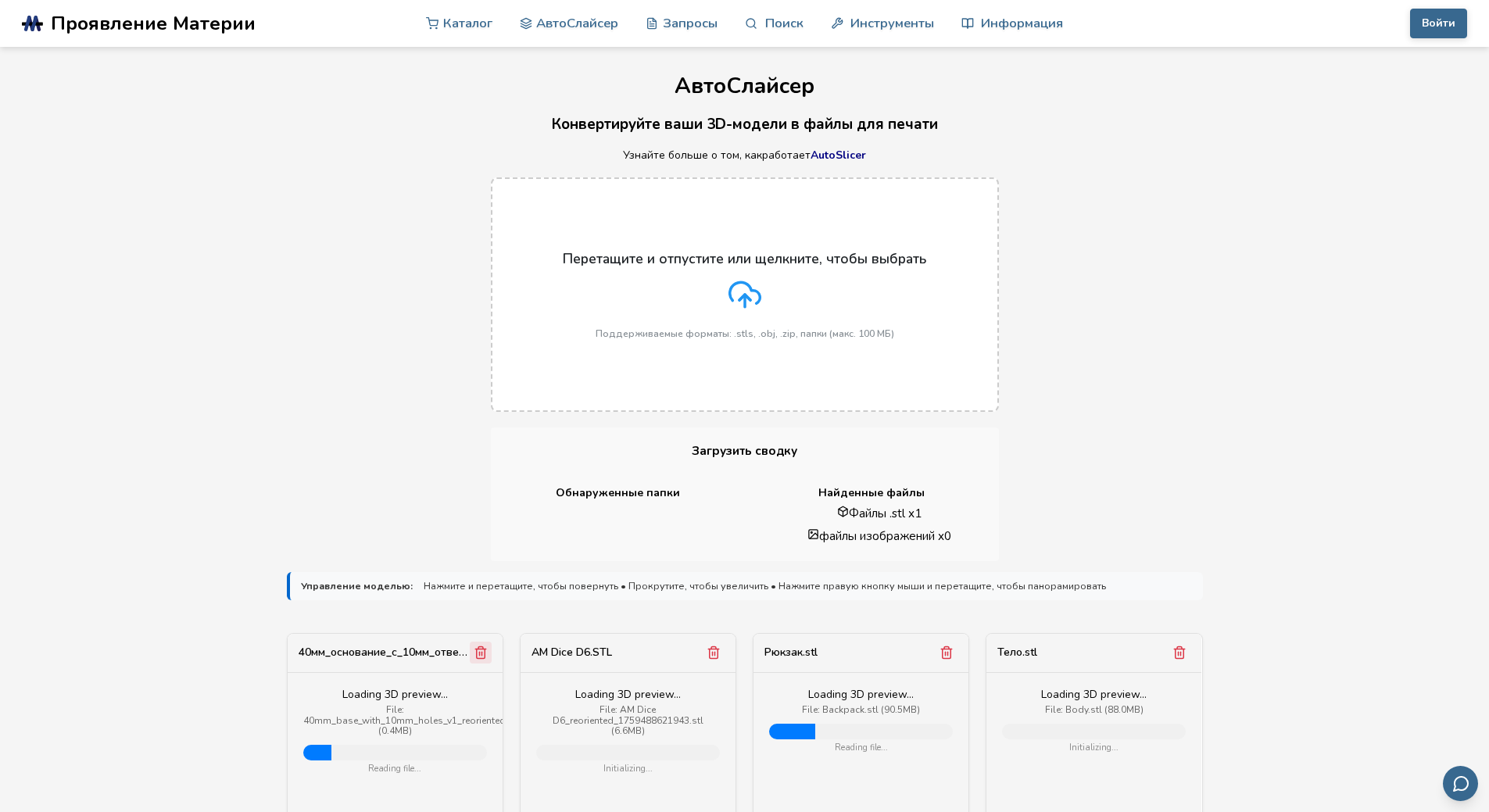
click at [477, 648] on icon "Удалить модель" at bounding box center [479, 653] width 8 height 11
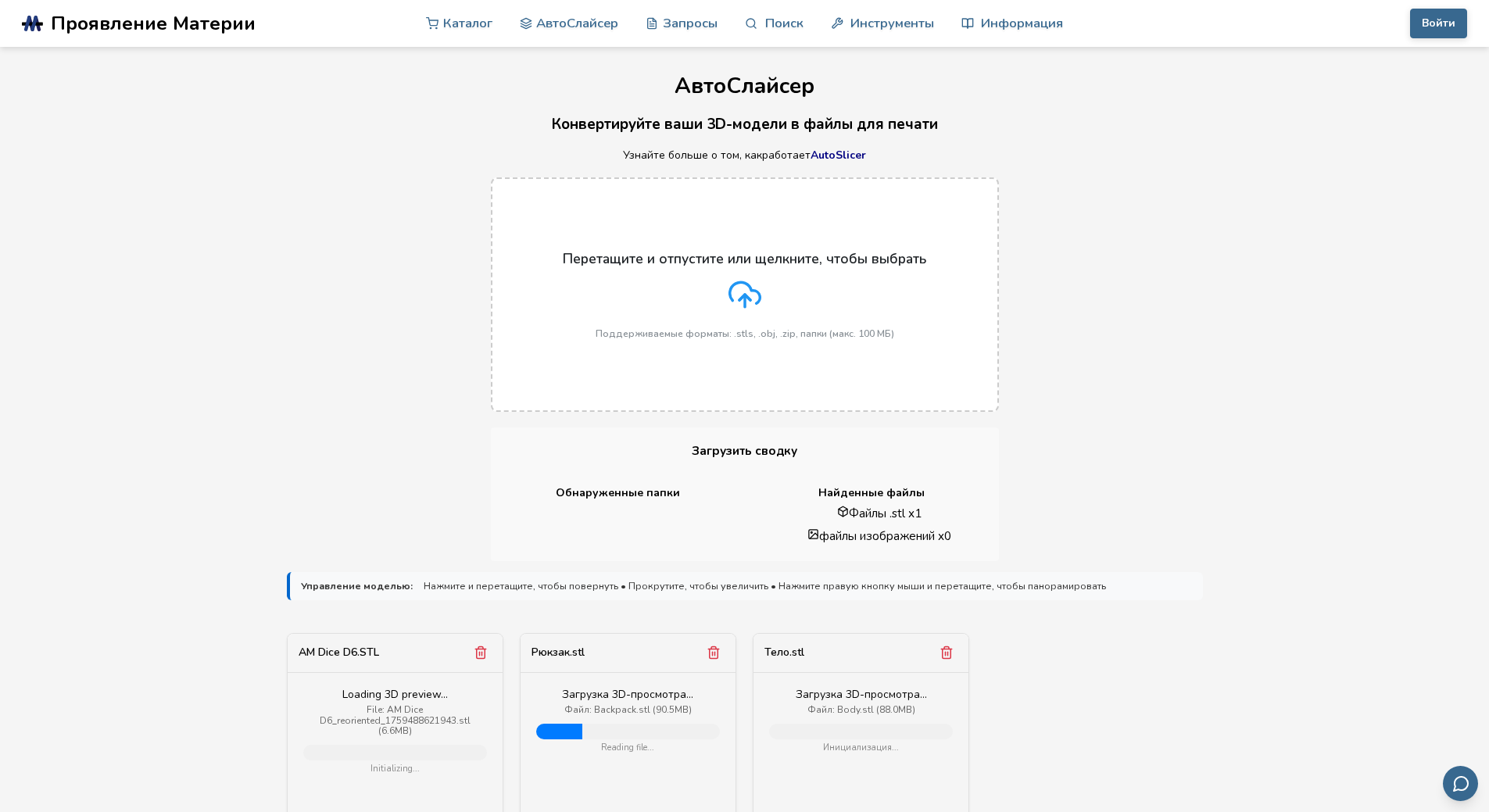
scroll to position [313, 0]
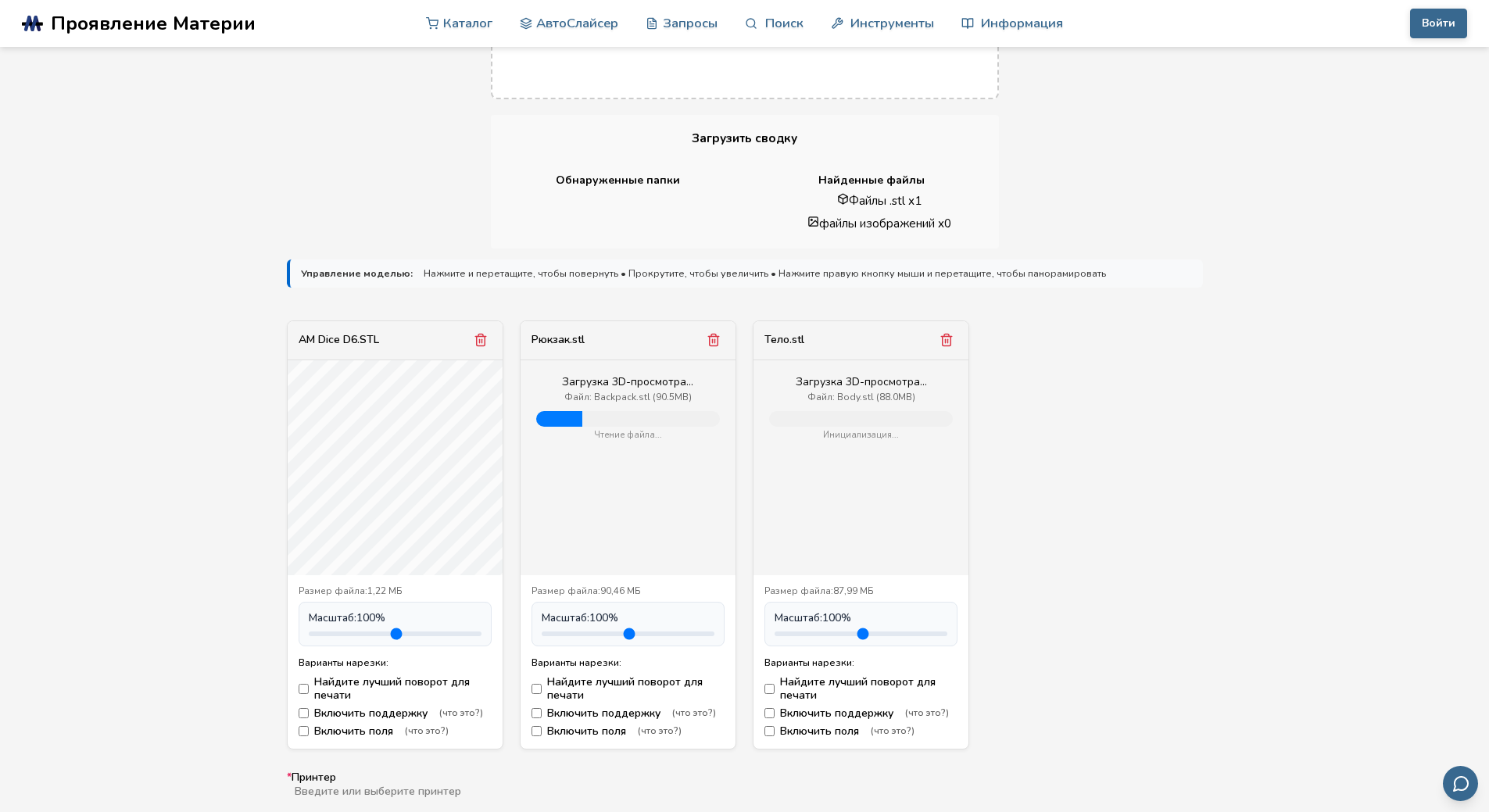
click at [477, 340] on icon "Удалить модель" at bounding box center [479, 340] width 8 height 11
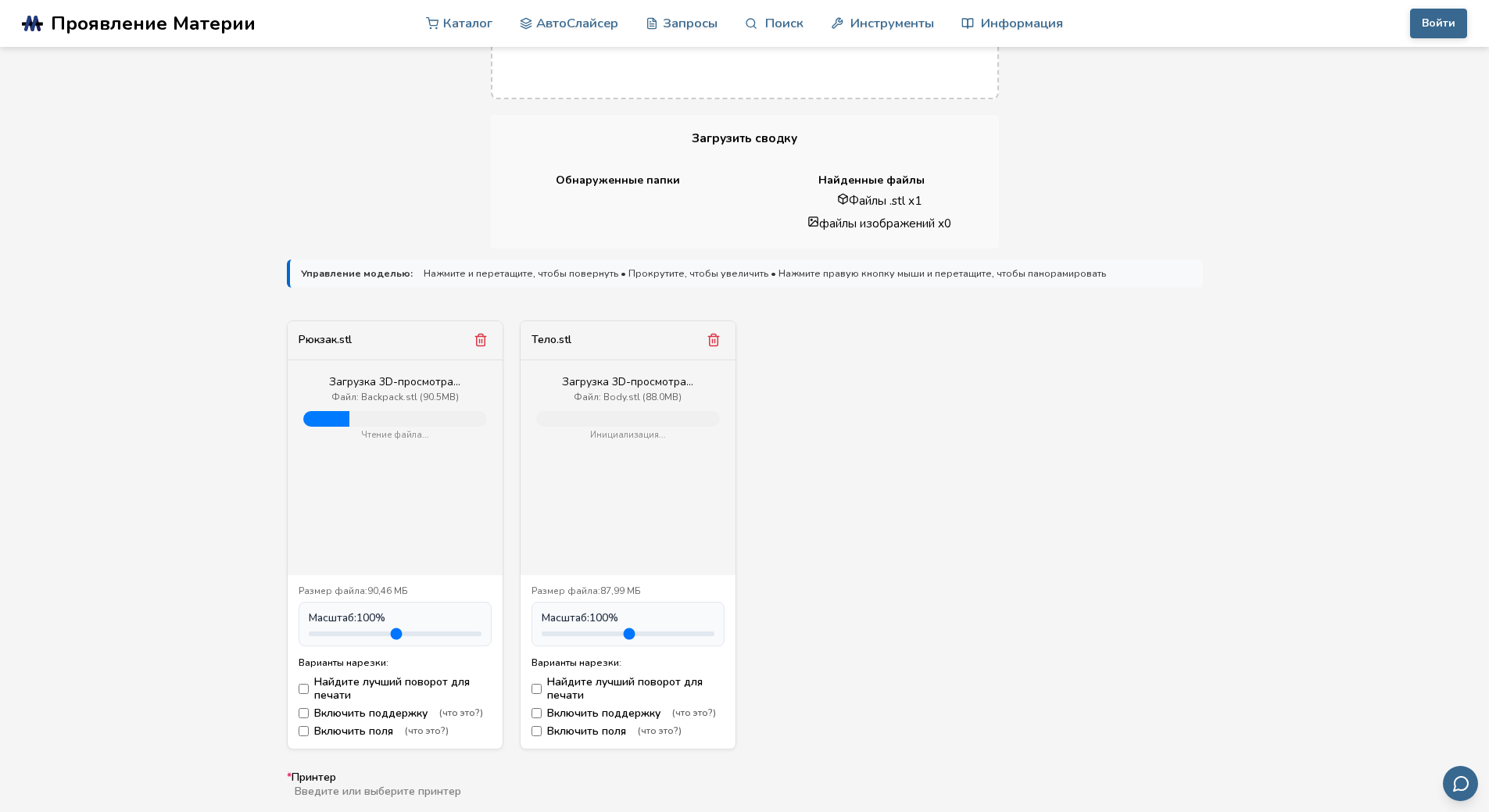
click at [477, 340] on icon "Удалить модель" at bounding box center [479, 340] width 8 height 11
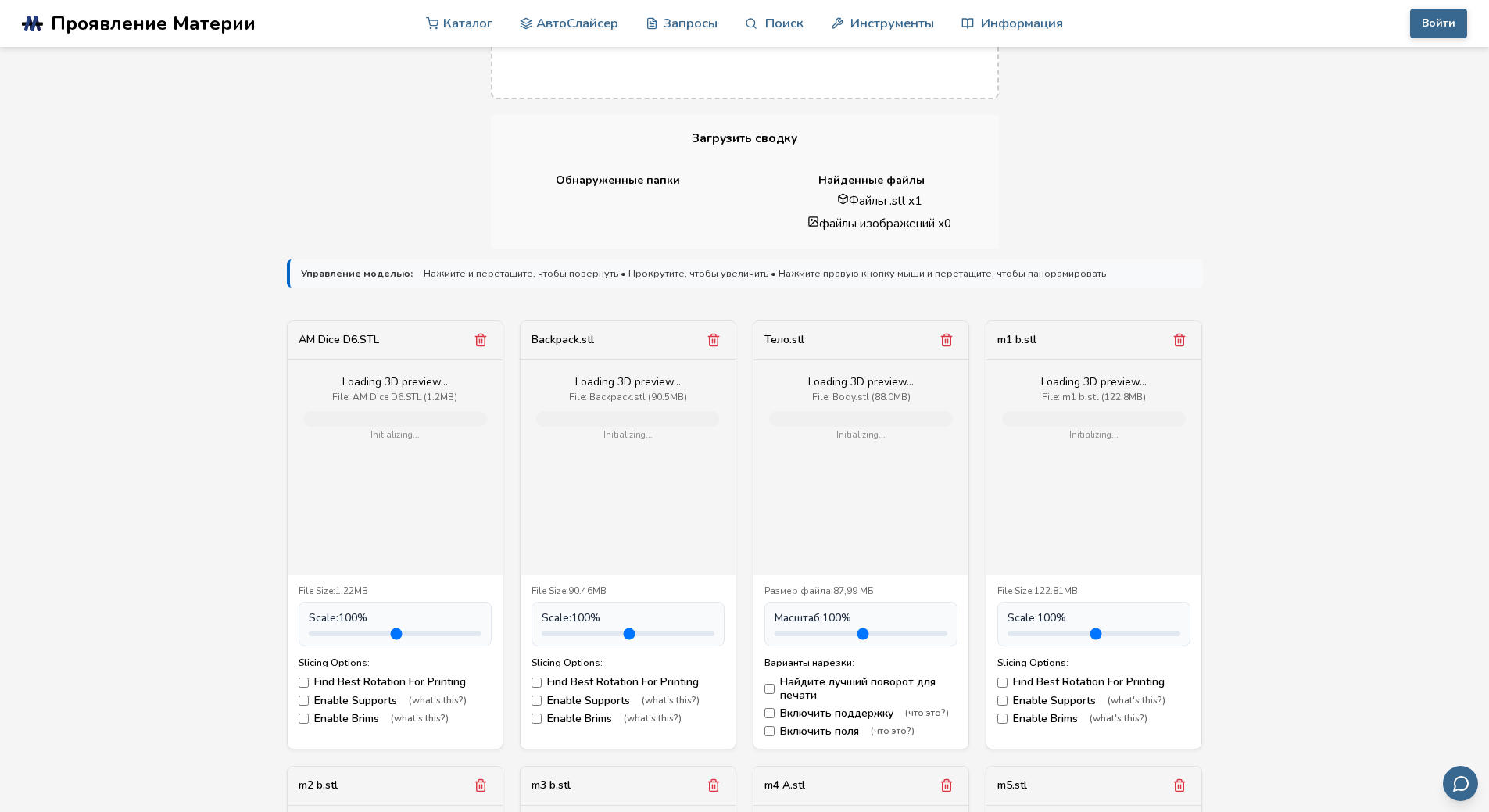
click at [477, 340] on icon "Remove model" at bounding box center [479, 340] width 8 height 11
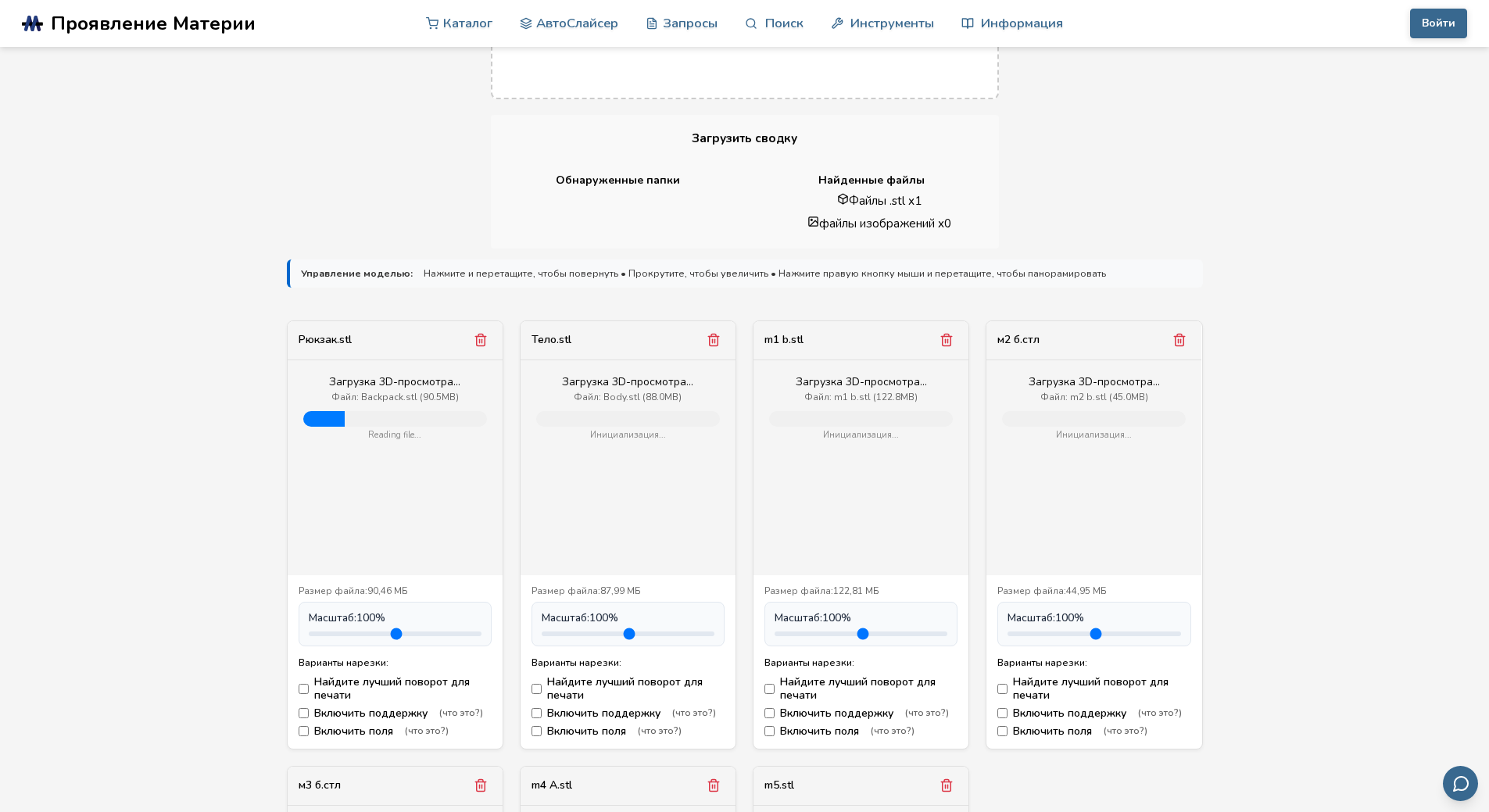
click at [477, 340] on icon "Удалить модель" at bounding box center [479, 340] width 8 height 11
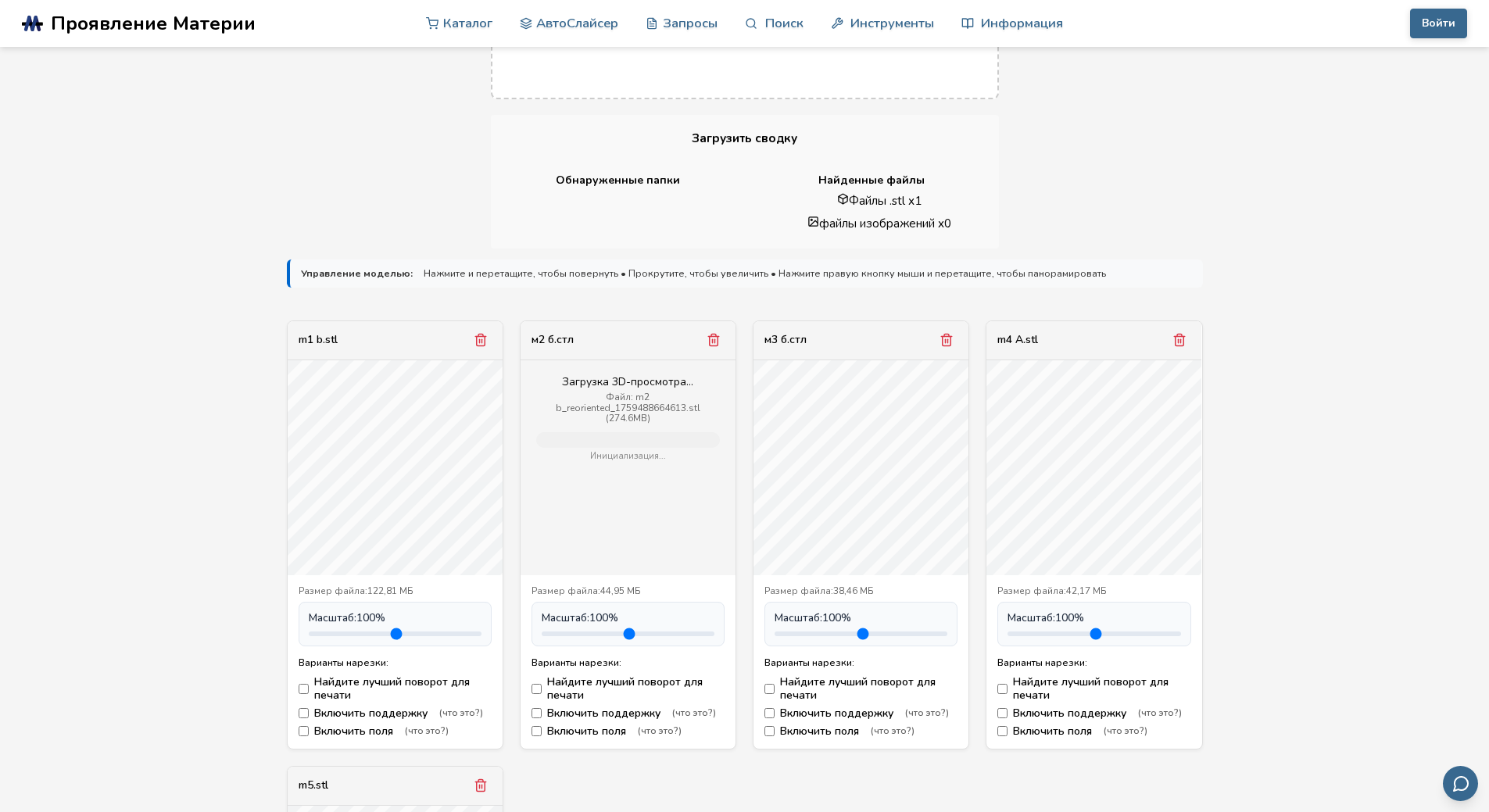
scroll to position [391, 0]
